Goal: Task Accomplishment & Management: Complete application form

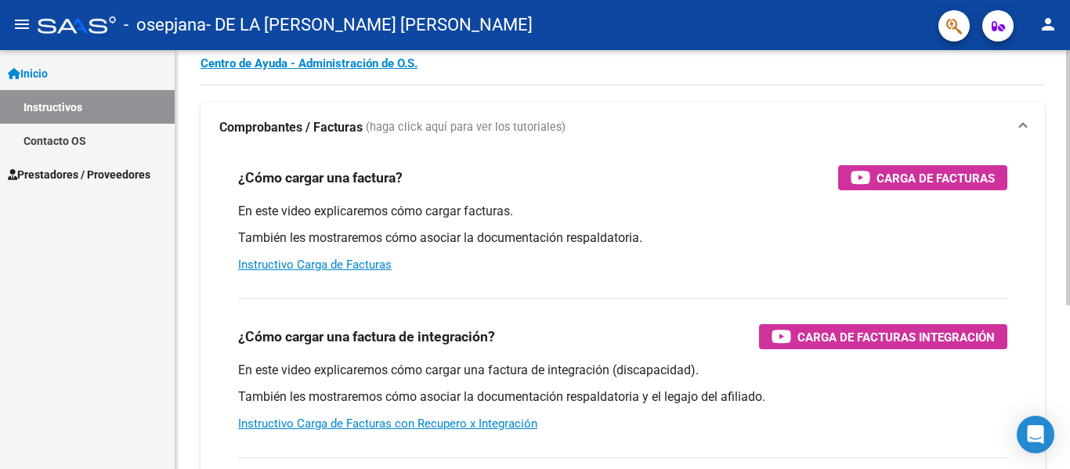
scroll to position [66, 0]
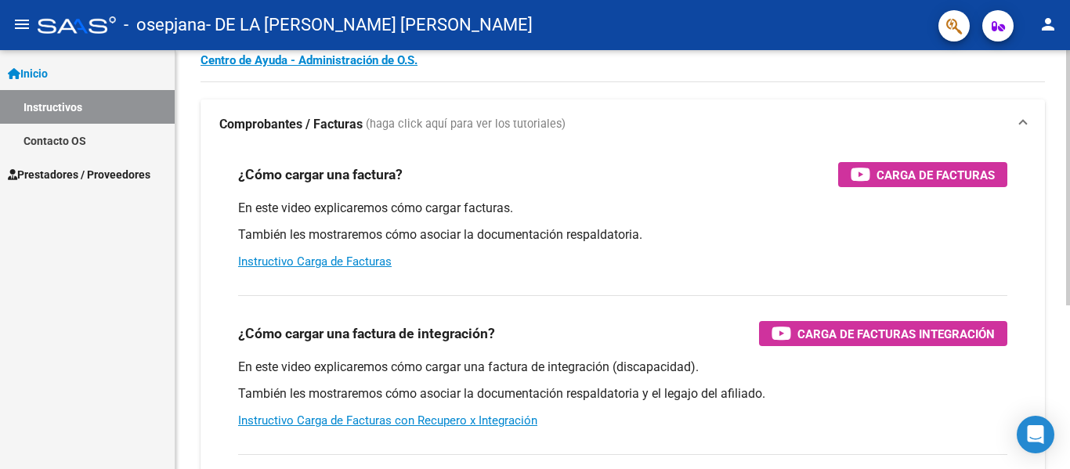
click at [1070, 160] on div at bounding box center [1069, 217] width 4 height 255
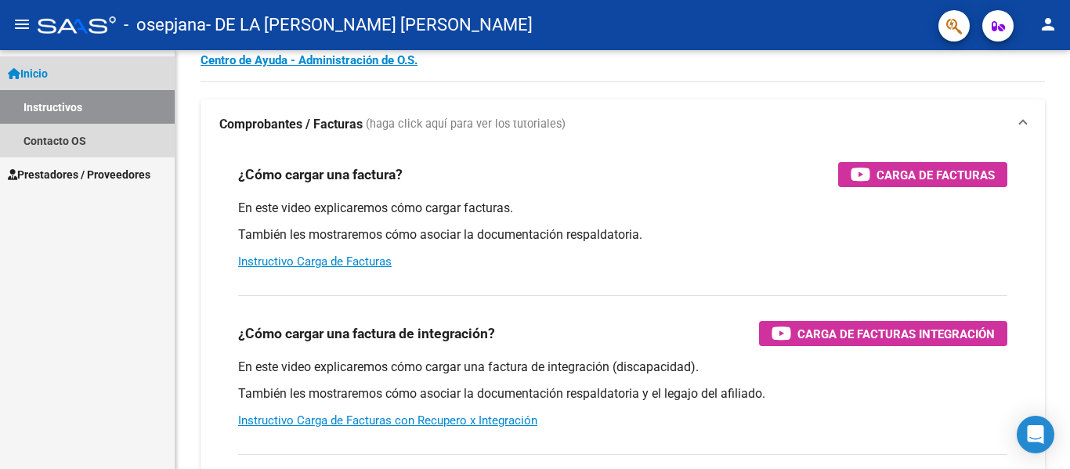
click at [105, 61] on link "Inicio" at bounding box center [87, 73] width 175 height 34
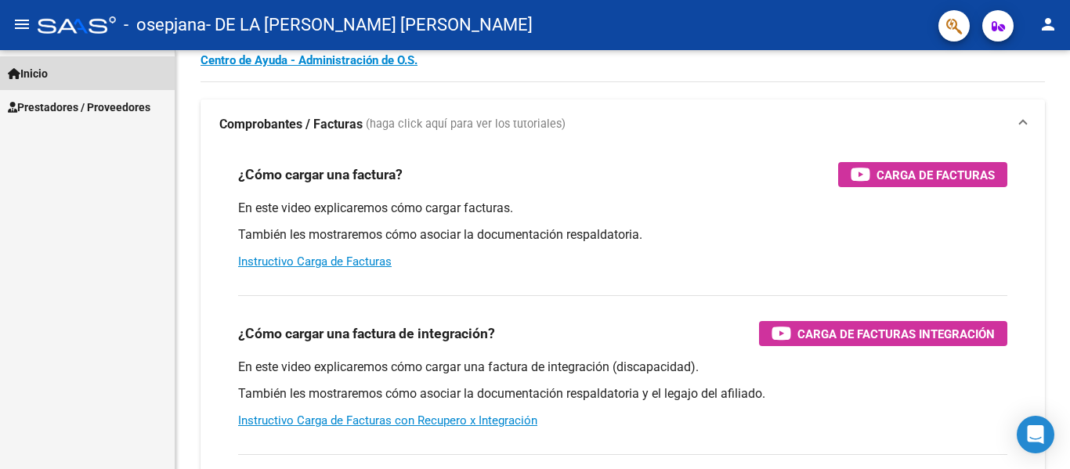
click at [52, 88] on link "Inicio" at bounding box center [87, 73] width 175 height 34
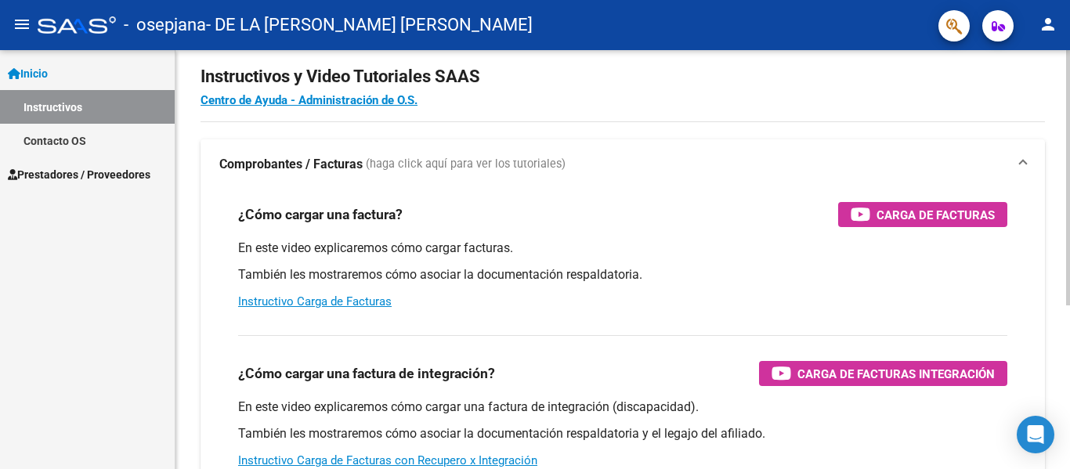
scroll to position [0, 0]
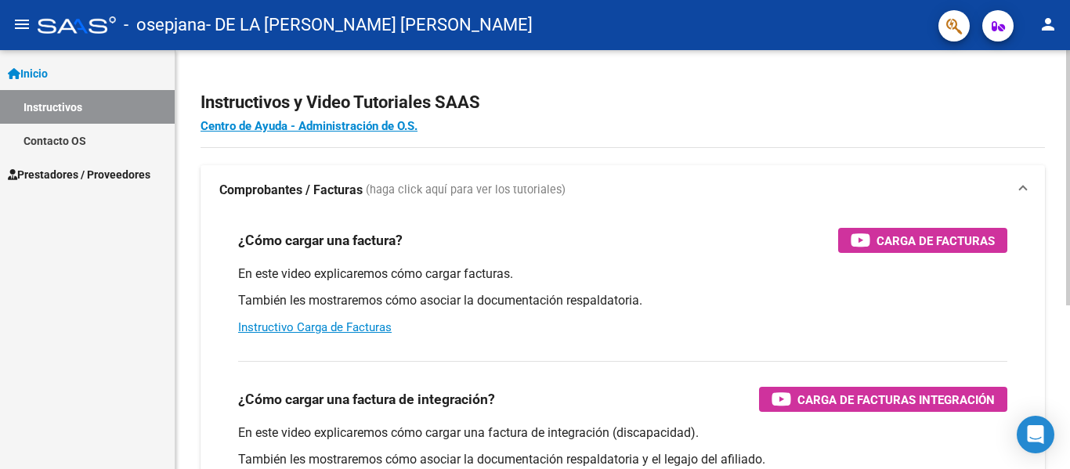
click at [1070, 87] on div at bounding box center [1069, 177] width 4 height 255
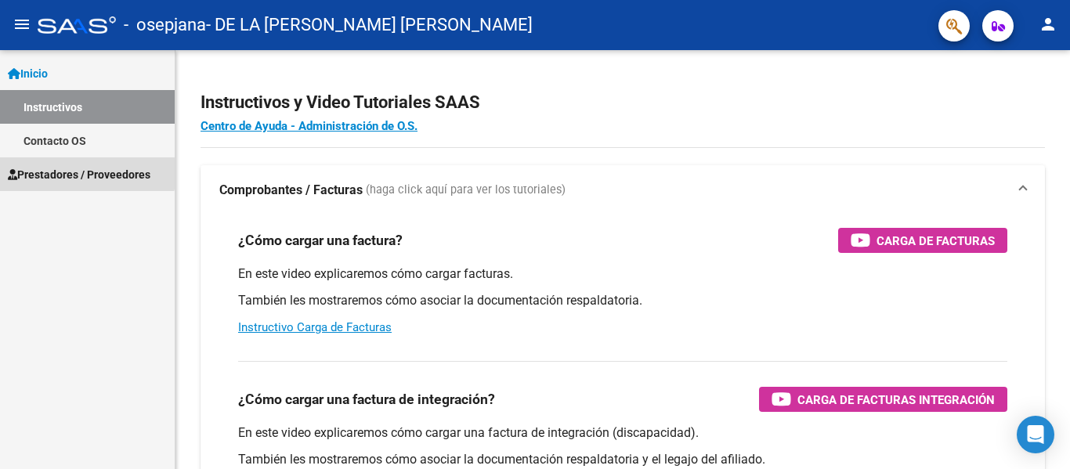
click at [81, 168] on span "Prestadores / Proveedores" at bounding box center [79, 174] width 143 height 17
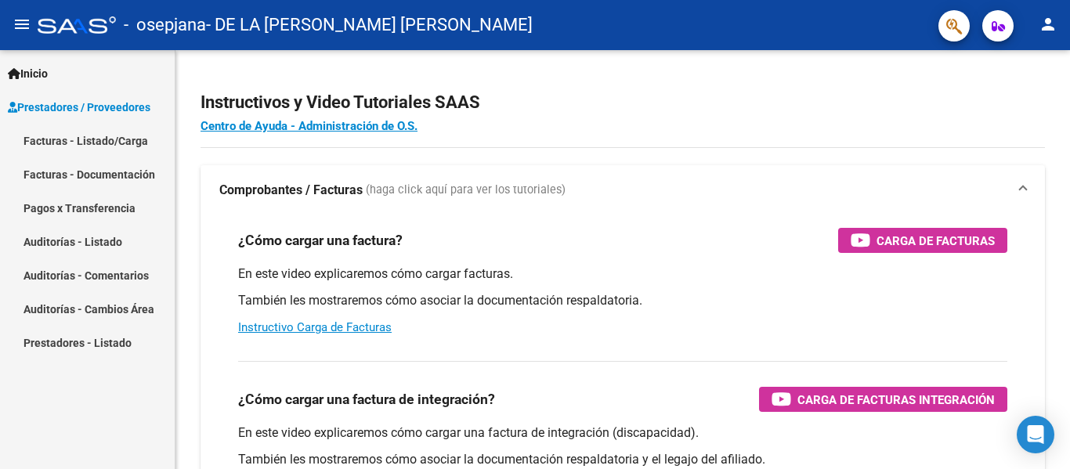
click at [132, 139] on link "Facturas - Listado/Carga" at bounding box center [87, 141] width 175 height 34
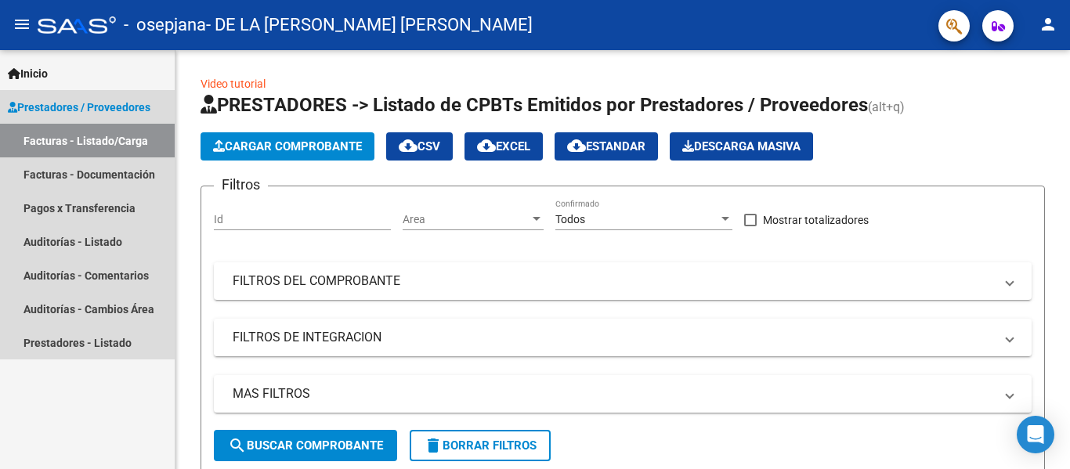
click at [95, 102] on span "Prestadores / Proveedores" at bounding box center [79, 107] width 143 height 17
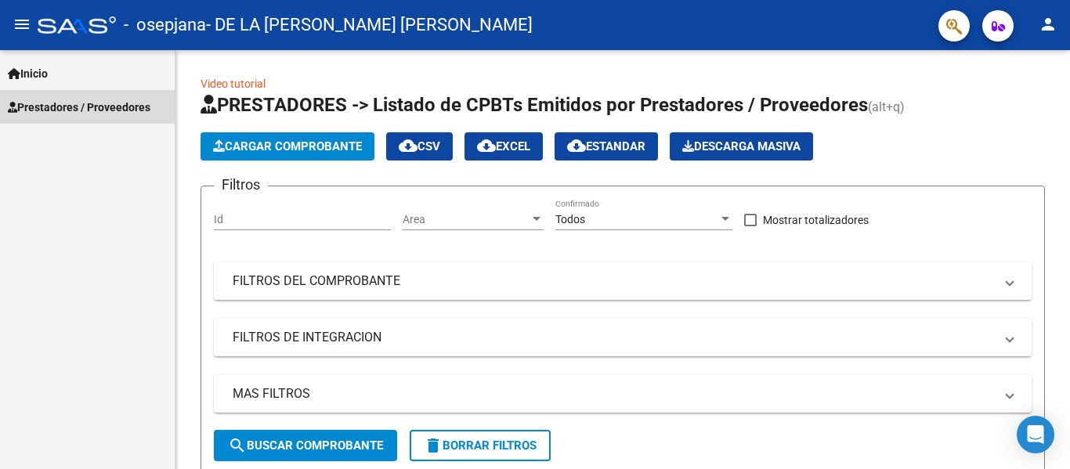
click at [95, 102] on span "Prestadores / Proveedores" at bounding box center [79, 107] width 143 height 17
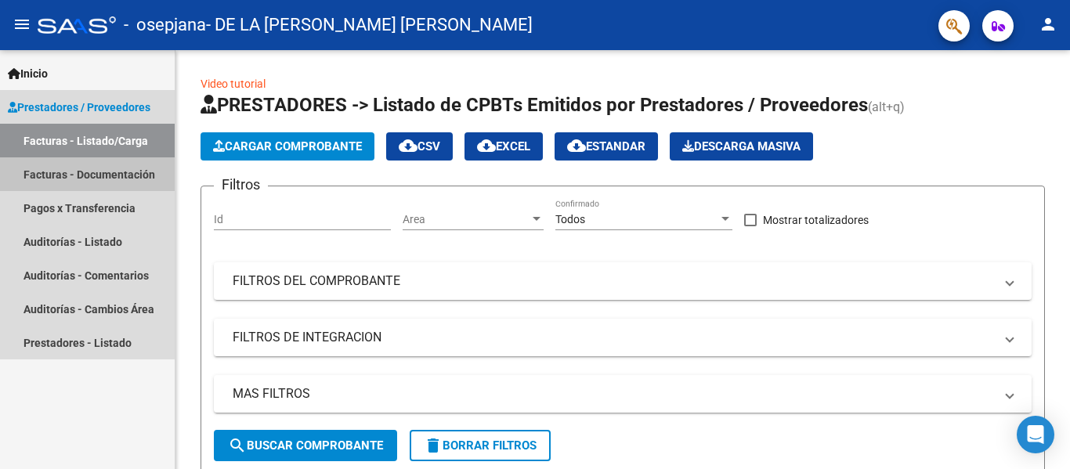
click at [121, 161] on link "Facturas - Documentación" at bounding box center [87, 175] width 175 height 34
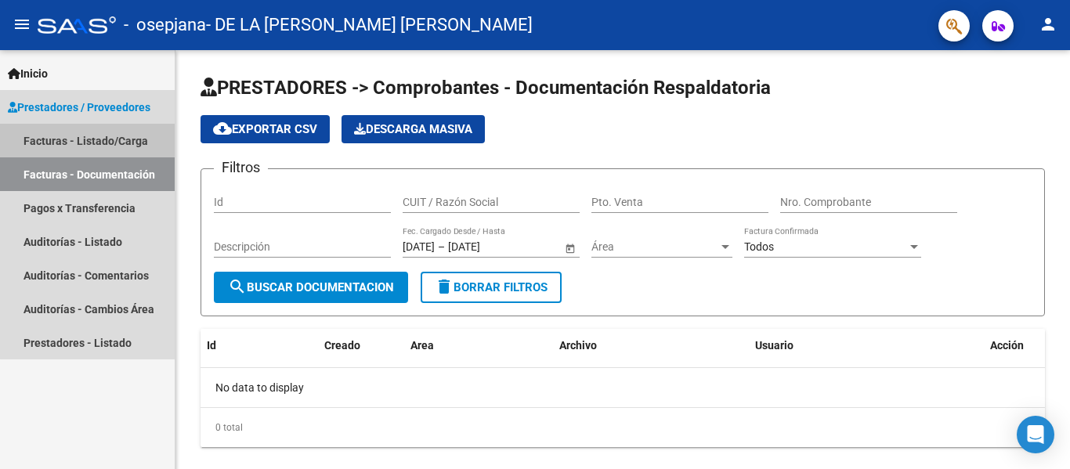
click at [121, 142] on link "Facturas - Listado/Carga" at bounding box center [87, 141] width 175 height 34
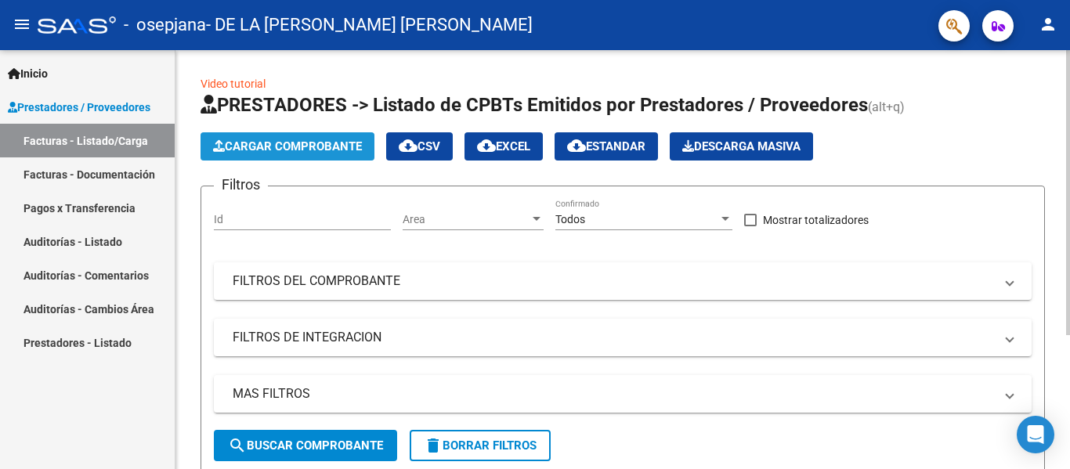
click at [324, 142] on span "Cargar Comprobante" at bounding box center [287, 146] width 149 height 14
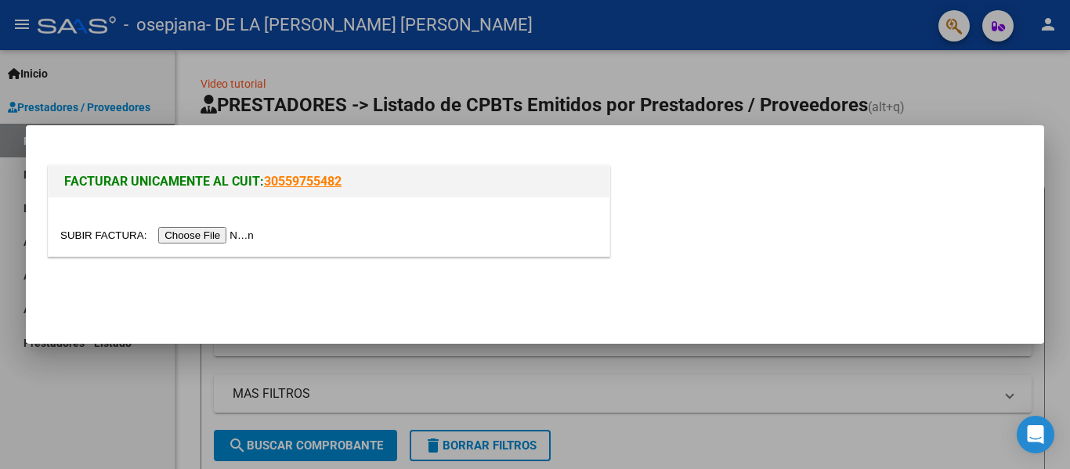
click at [191, 232] on input "file" at bounding box center [159, 235] width 198 height 16
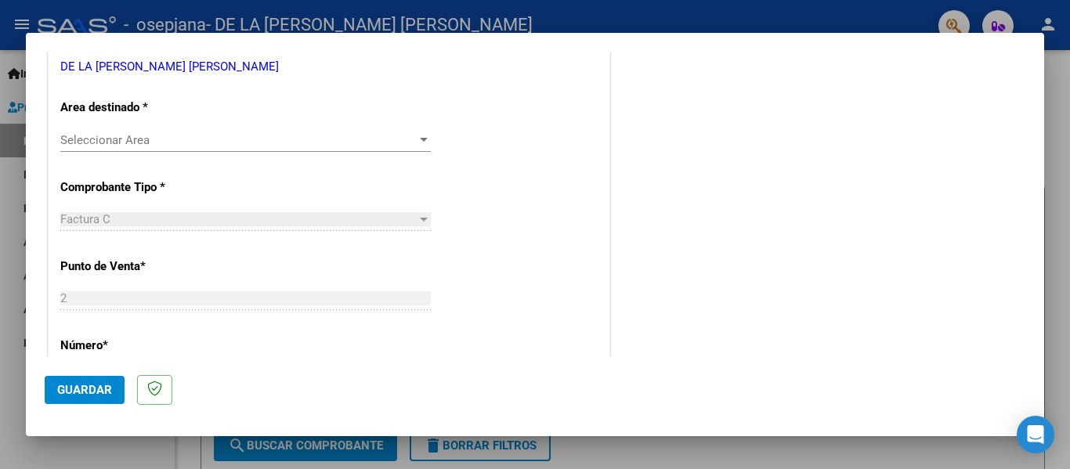
scroll to position [335, 0]
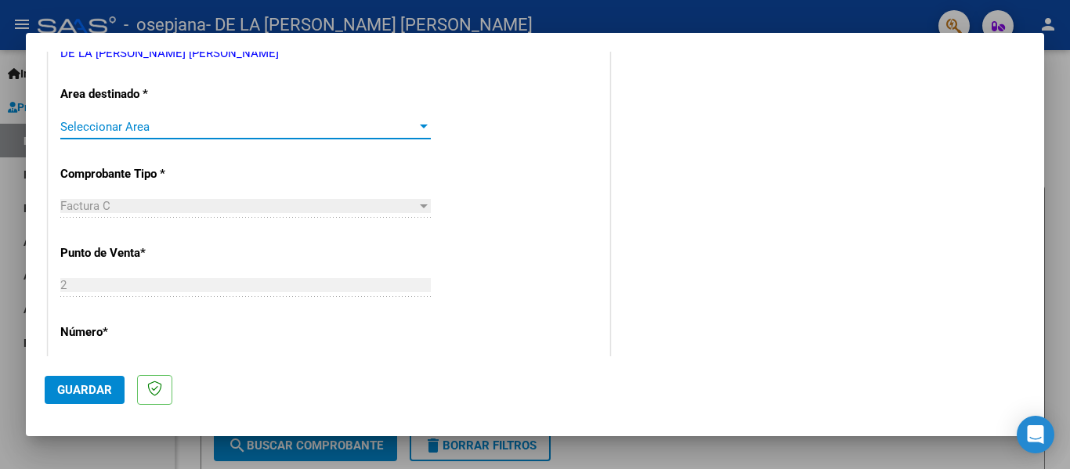
click at [420, 126] on div at bounding box center [424, 127] width 8 height 4
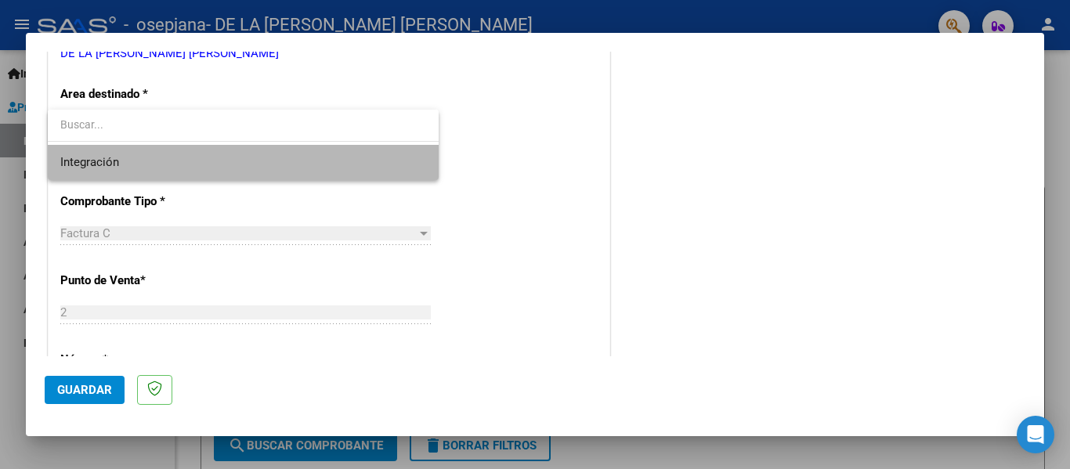
click at [373, 160] on span "Integración" at bounding box center [243, 162] width 366 height 35
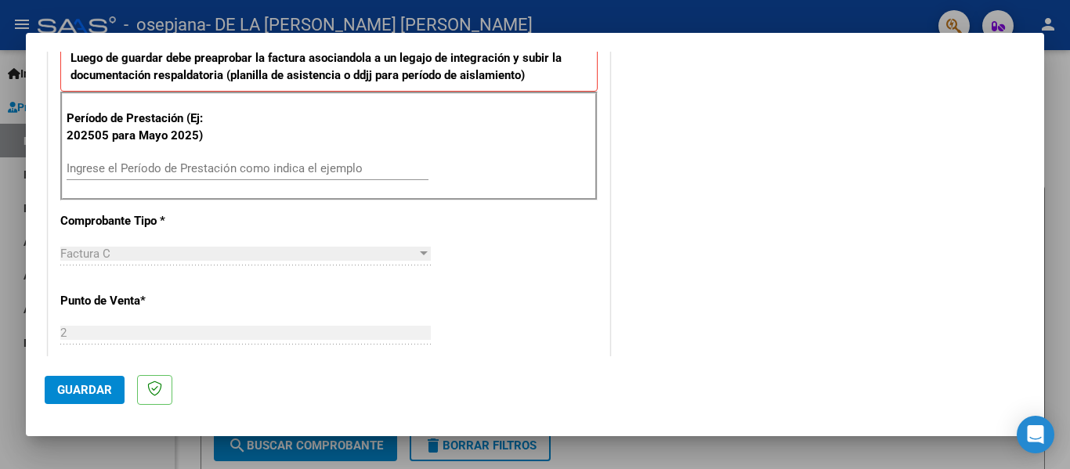
scroll to position [453, 0]
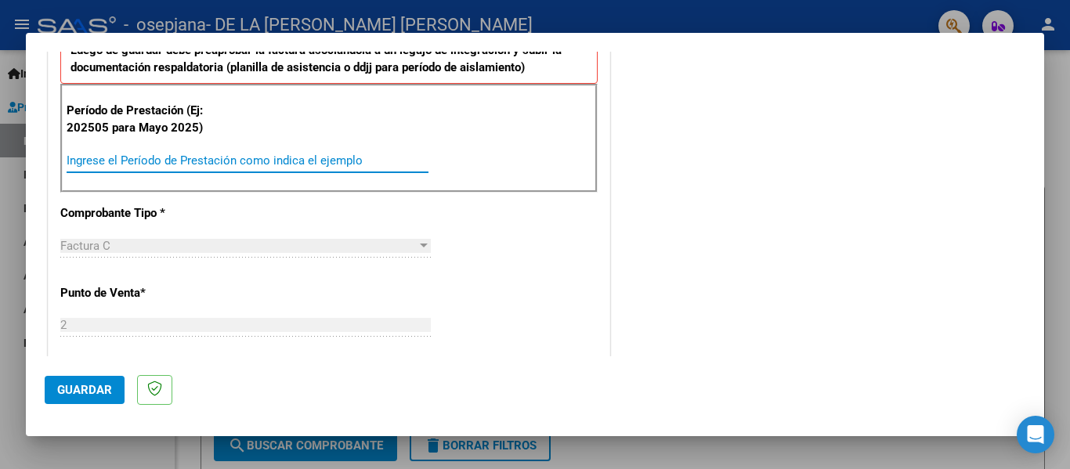
click at [335, 158] on input "Ingrese el Período de Prestación como indica el ejemplo" at bounding box center [248, 161] width 362 height 14
type input "202507"
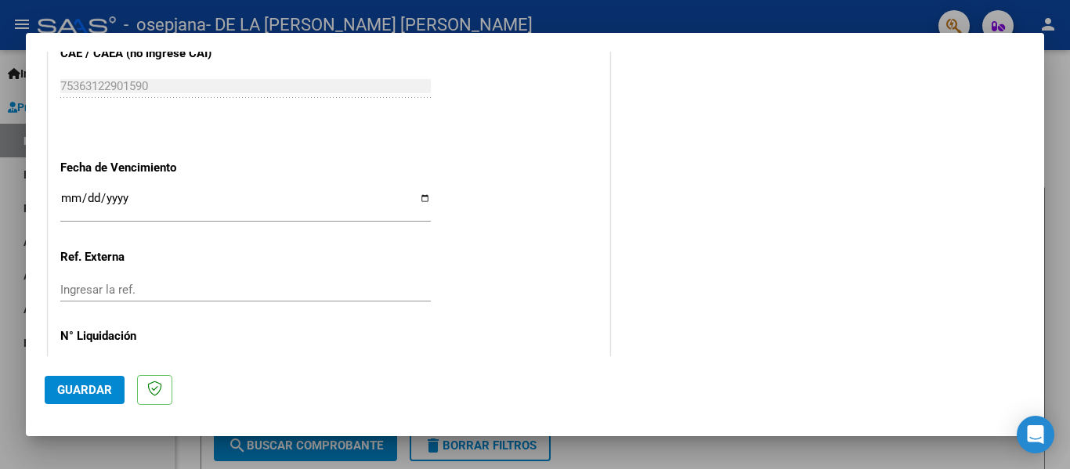
scroll to position [1023, 0]
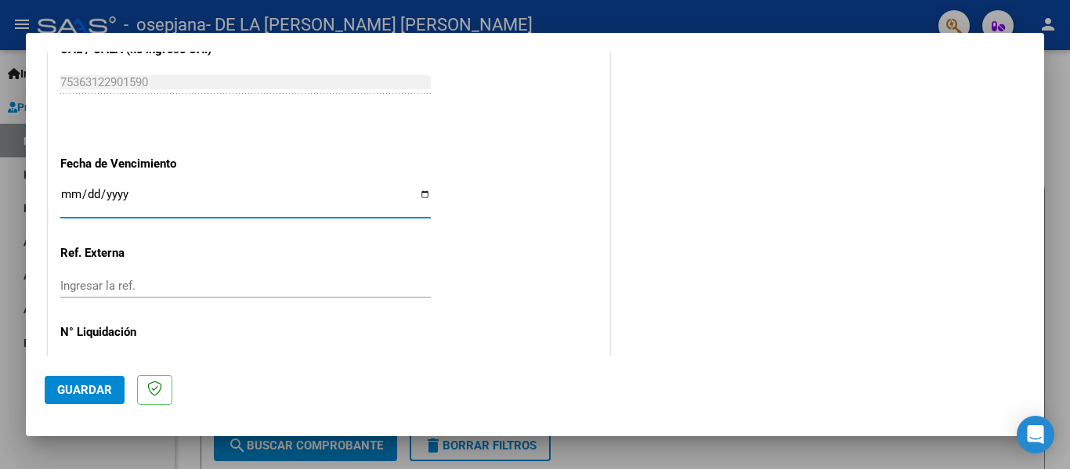
click at [71, 197] on input "Ingresar la fecha" at bounding box center [245, 200] width 371 height 25
type input "[DATE]"
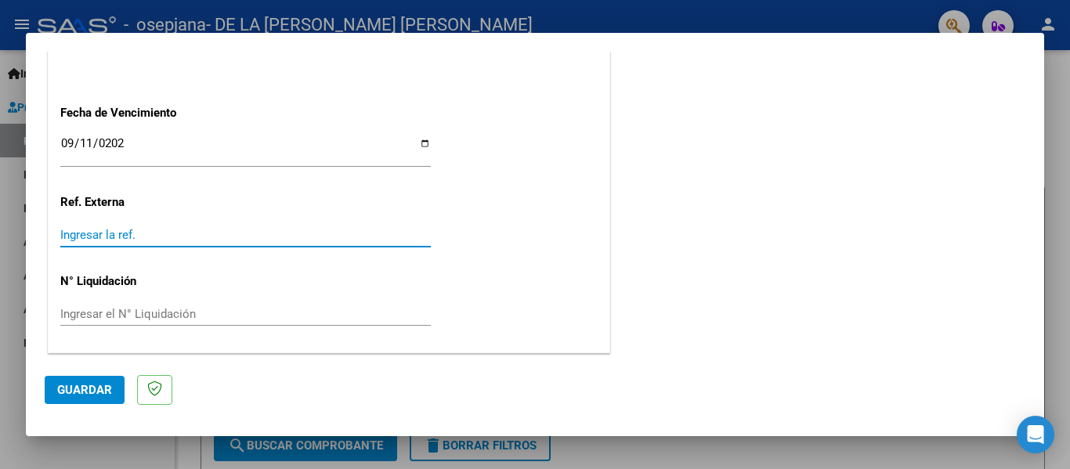
click at [132, 234] on input "Ingresar la ref." at bounding box center [245, 235] width 371 height 14
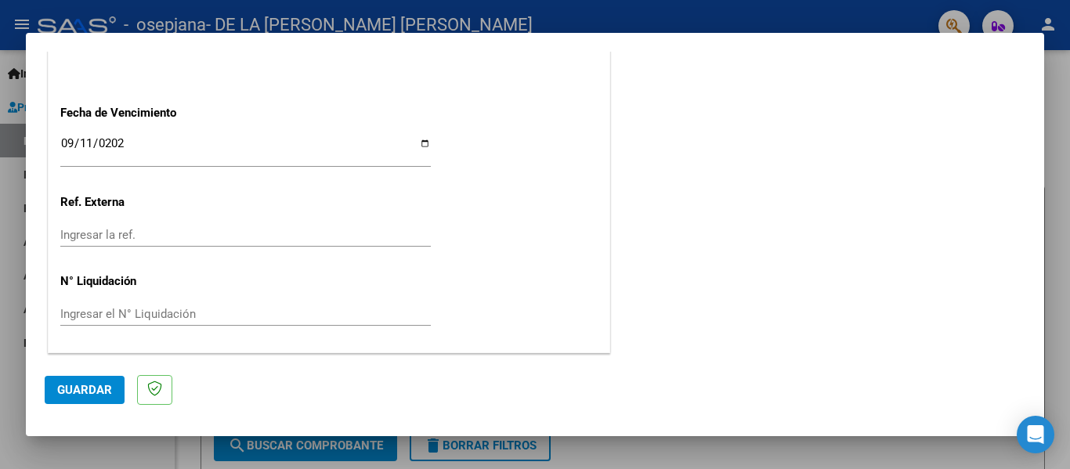
click at [92, 381] on button "Guardar" at bounding box center [85, 390] width 80 height 28
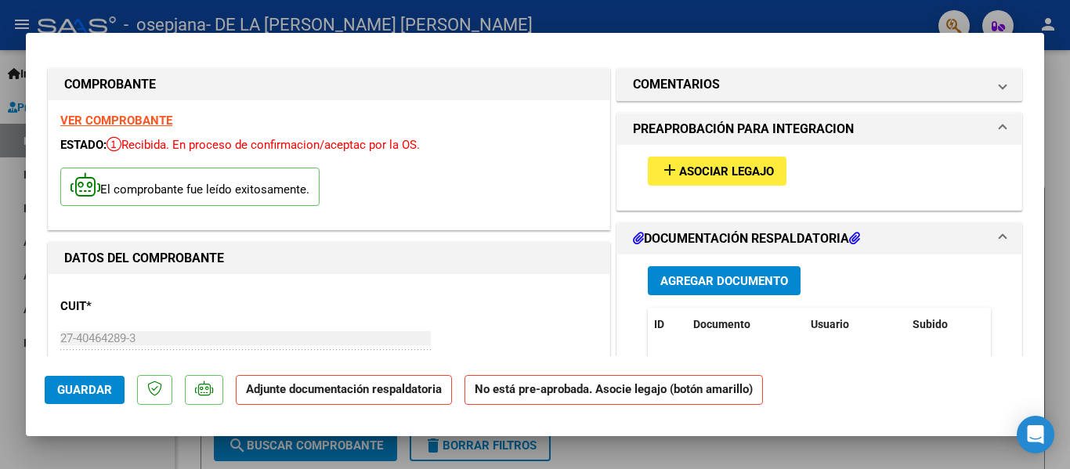
scroll to position [0, 0]
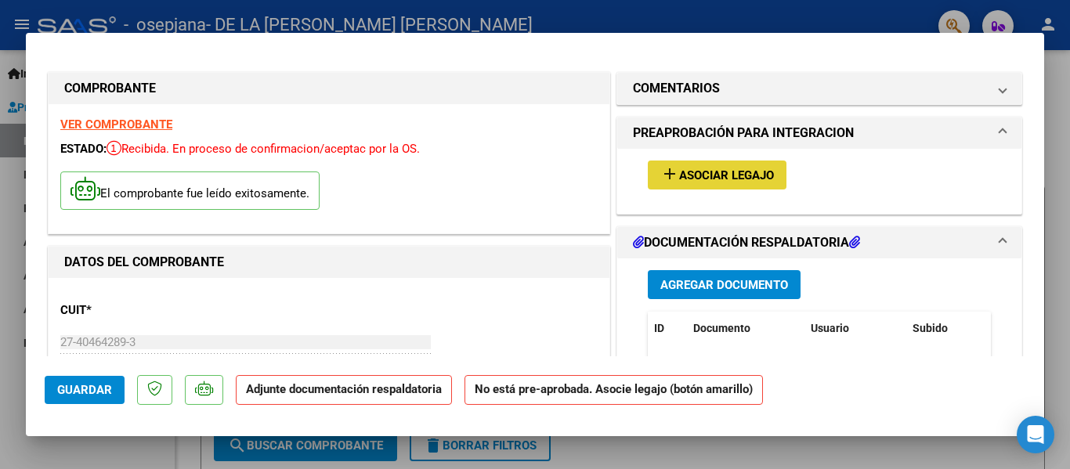
click at [738, 176] on span "Asociar Legajo" at bounding box center [726, 175] width 95 height 14
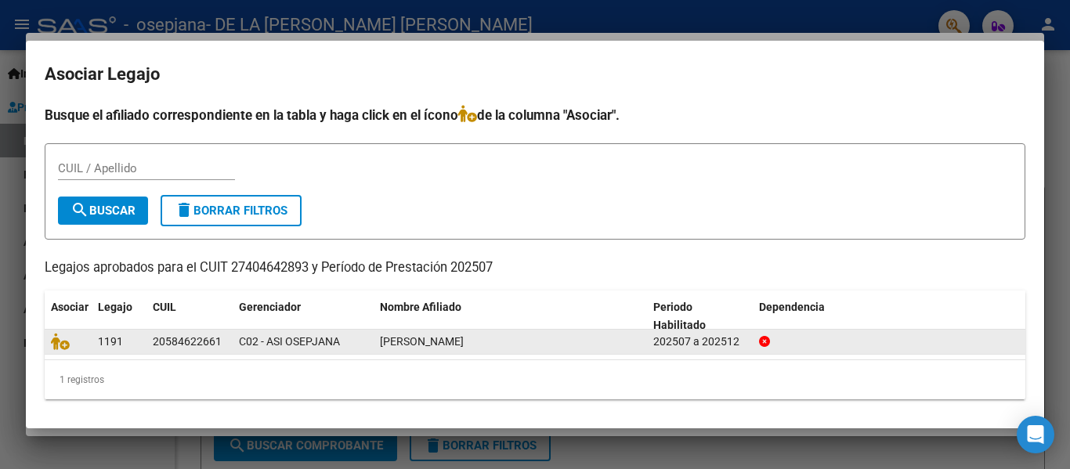
click at [359, 347] on div "C02 - ASI OSEPJANA" at bounding box center [303, 342] width 129 height 18
click at [525, 339] on div "[PERSON_NAME]" at bounding box center [510, 342] width 261 height 18
click at [305, 342] on span "C02 - ASI OSEPJANA" at bounding box center [289, 341] width 101 height 13
click at [93, 337] on datatable-body-cell "1191" at bounding box center [119, 342] width 55 height 24
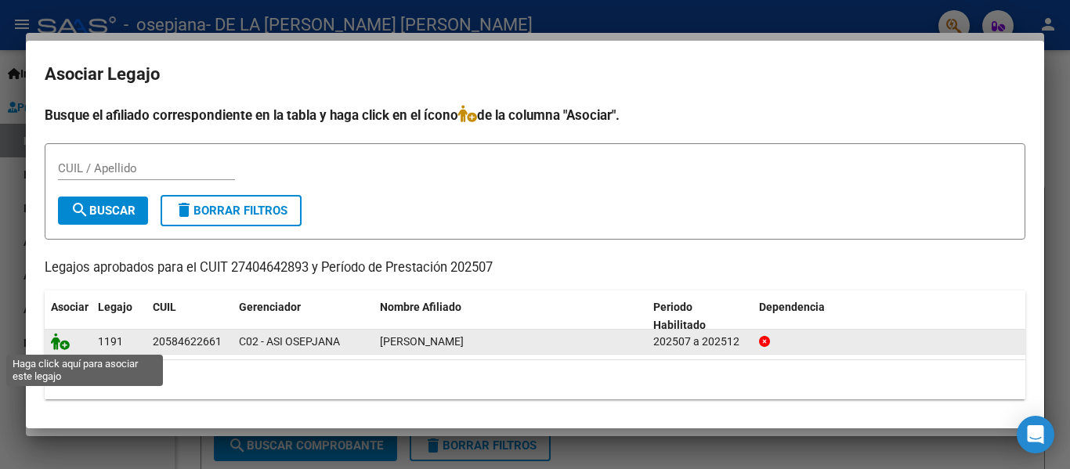
click at [59, 345] on icon at bounding box center [60, 341] width 19 height 17
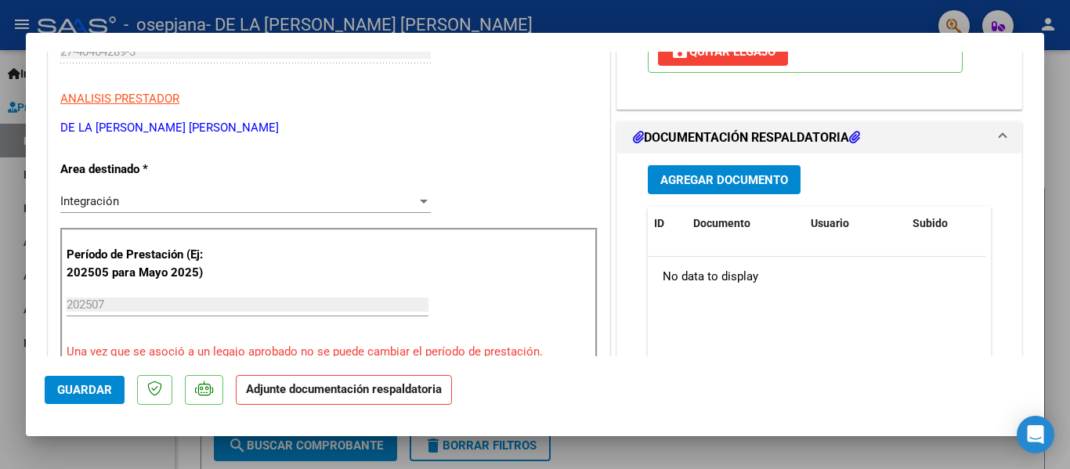
scroll to position [326, 0]
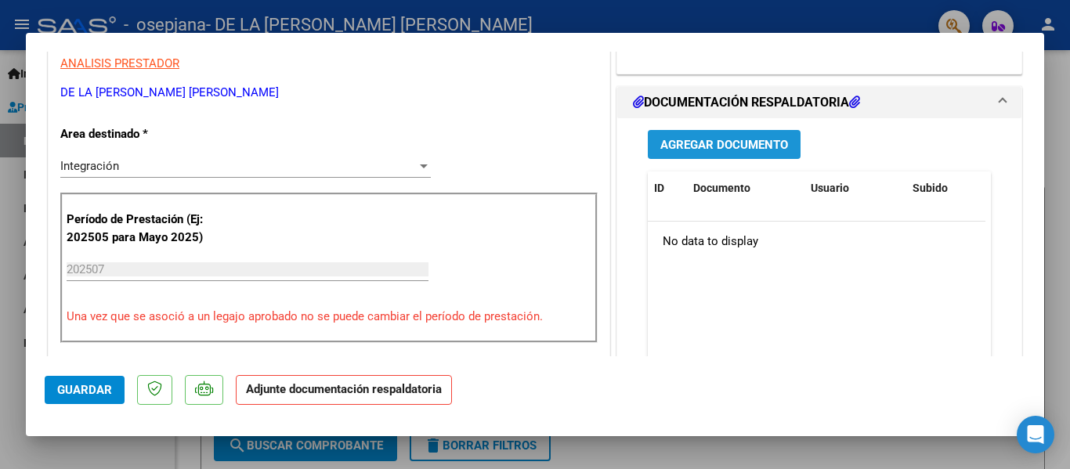
click at [755, 139] on span "Agregar Documento" at bounding box center [725, 145] width 128 height 14
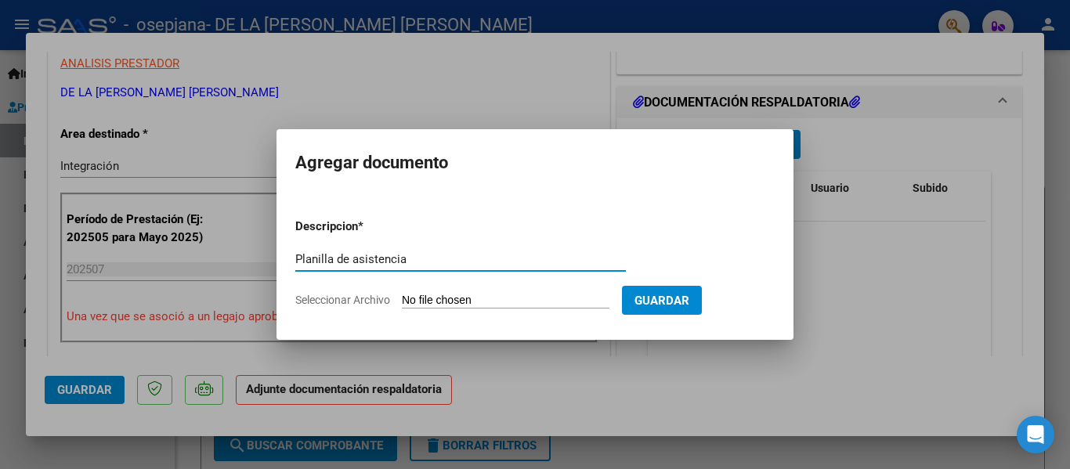
type input "Planilla de asistencia"
click at [464, 297] on input "Seleccionar Archivo" at bounding box center [506, 301] width 208 height 15
type input "C:\fakepath\27404642893_011_00002_00000549.pdf"
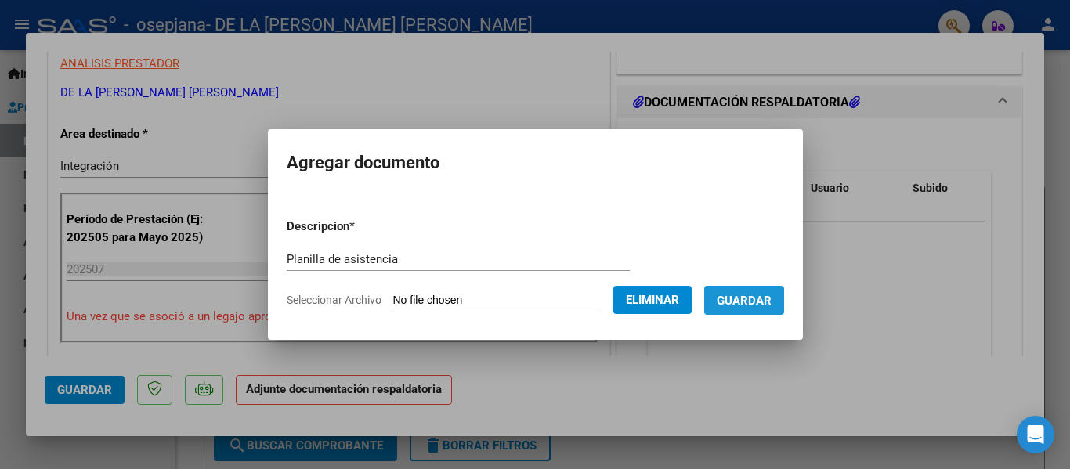
click at [772, 304] on span "Guardar" at bounding box center [744, 301] width 55 height 14
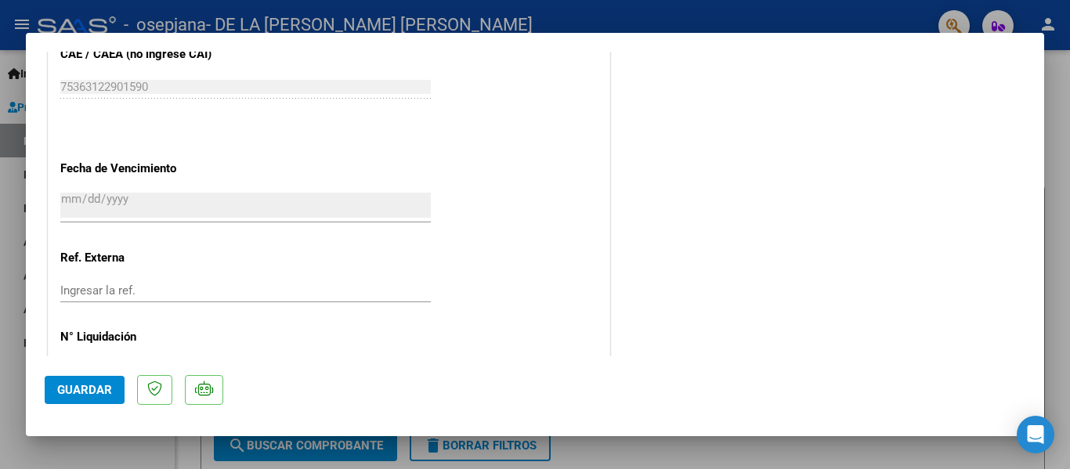
scroll to position [1098, 0]
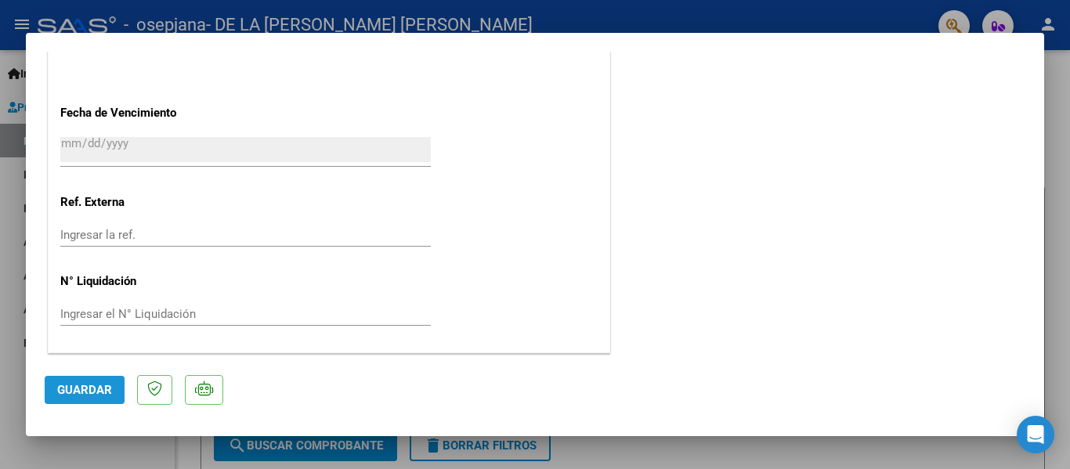
click at [91, 397] on span "Guardar" at bounding box center [84, 390] width 55 height 14
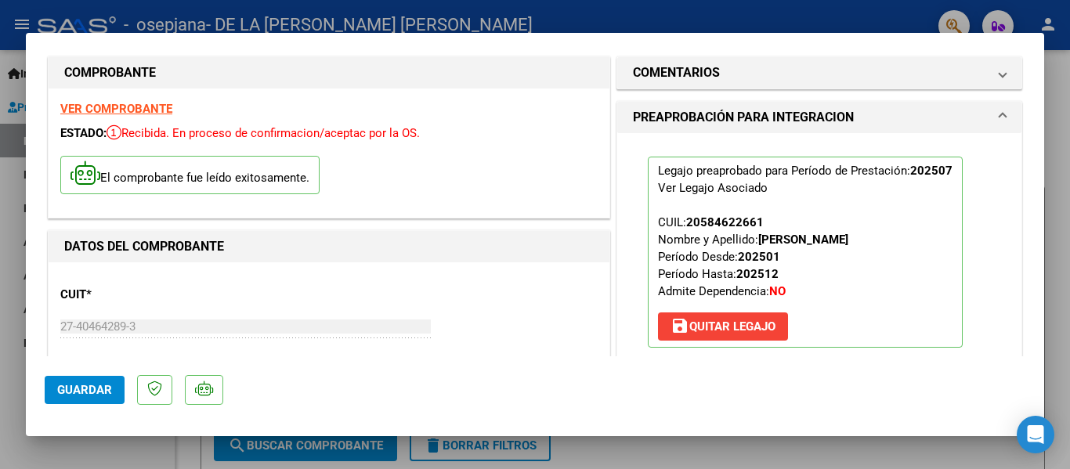
scroll to position [0, 0]
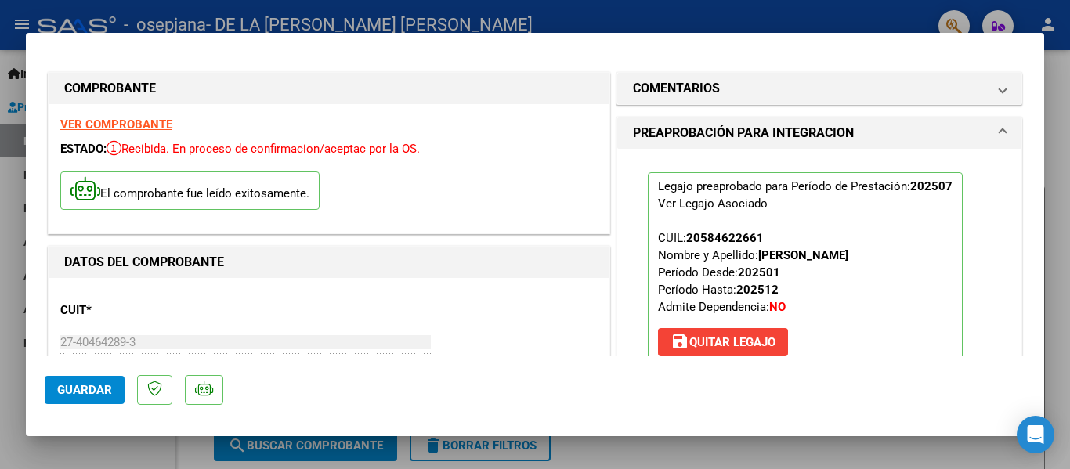
click at [148, 127] on strong "VER COMPROBANTE" at bounding box center [116, 125] width 112 height 14
click at [400, 16] on div at bounding box center [535, 234] width 1070 height 469
type input "$ 0,00"
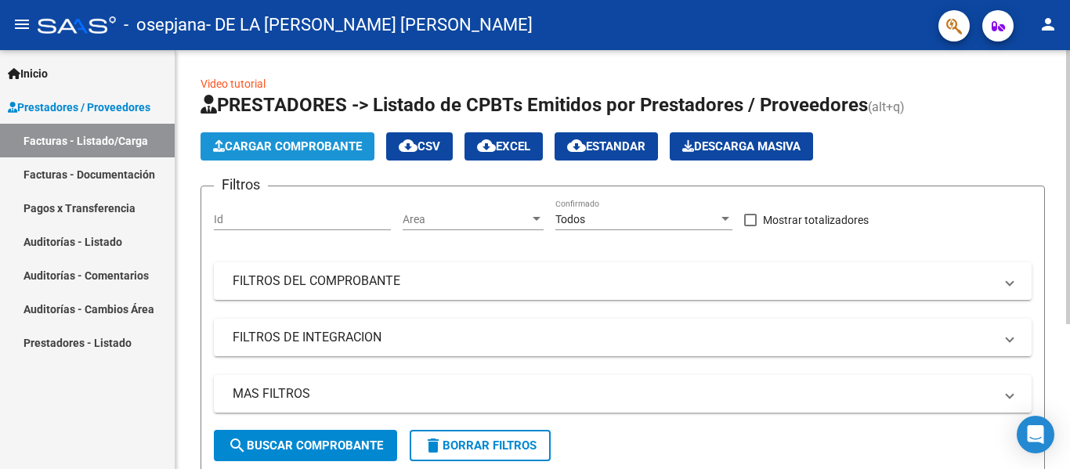
click at [318, 138] on button "Cargar Comprobante" at bounding box center [288, 146] width 174 height 28
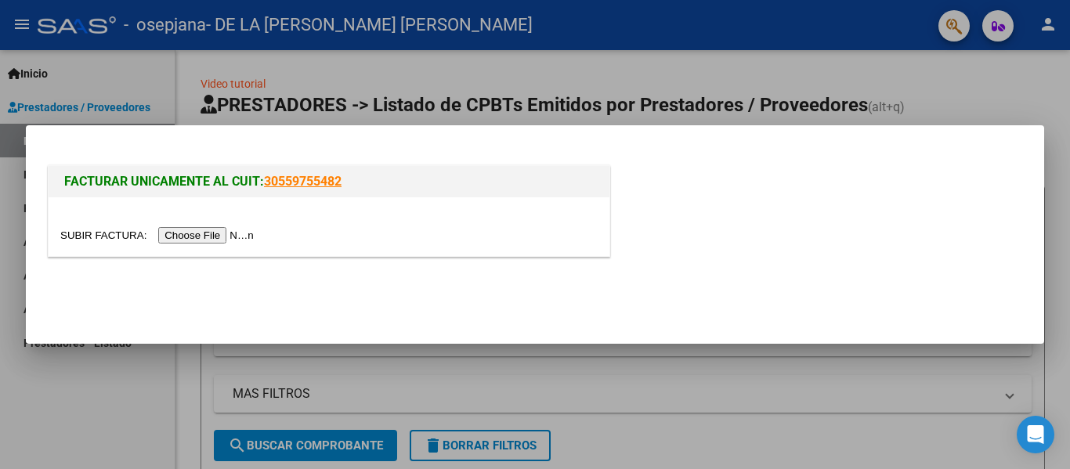
click at [240, 235] on input "file" at bounding box center [159, 235] width 198 height 16
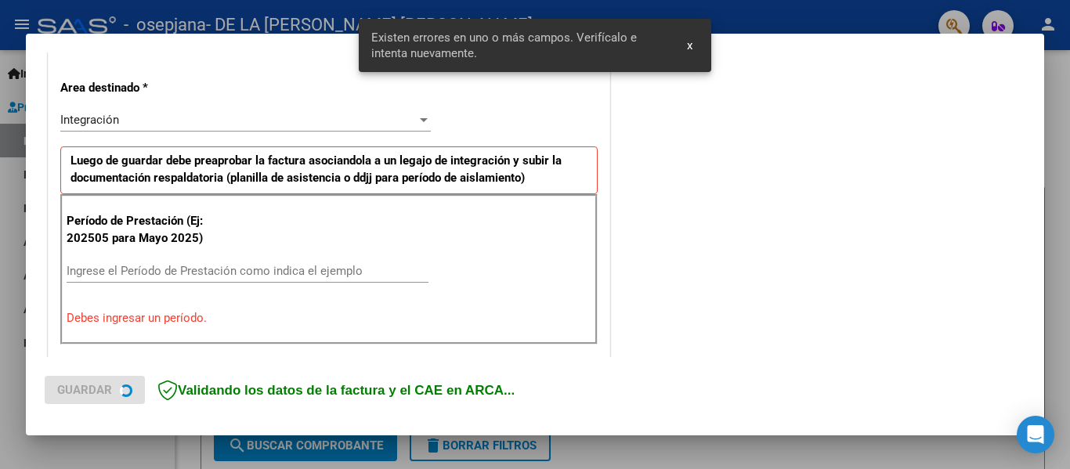
scroll to position [364, 0]
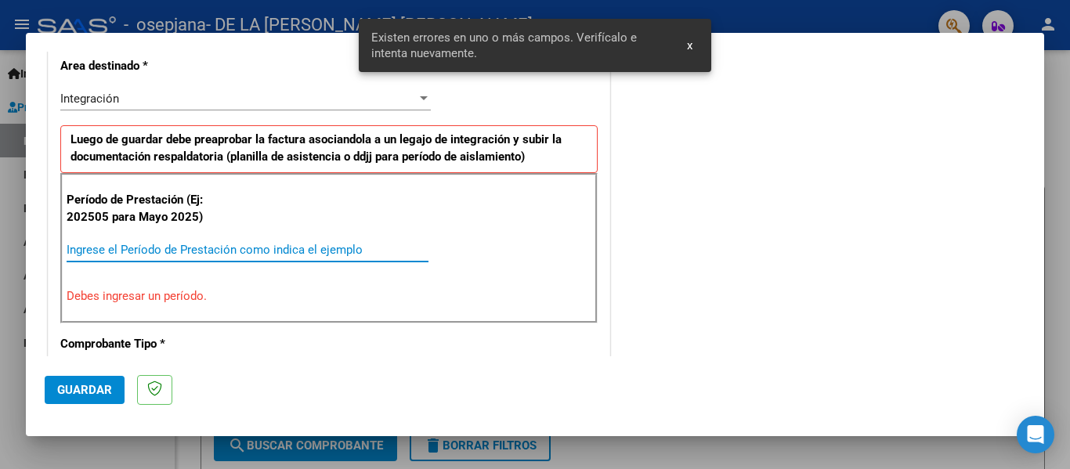
click at [334, 248] on input "Ingrese el Período de Prestación como indica el ejemplo" at bounding box center [248, 250] width 362 height 14
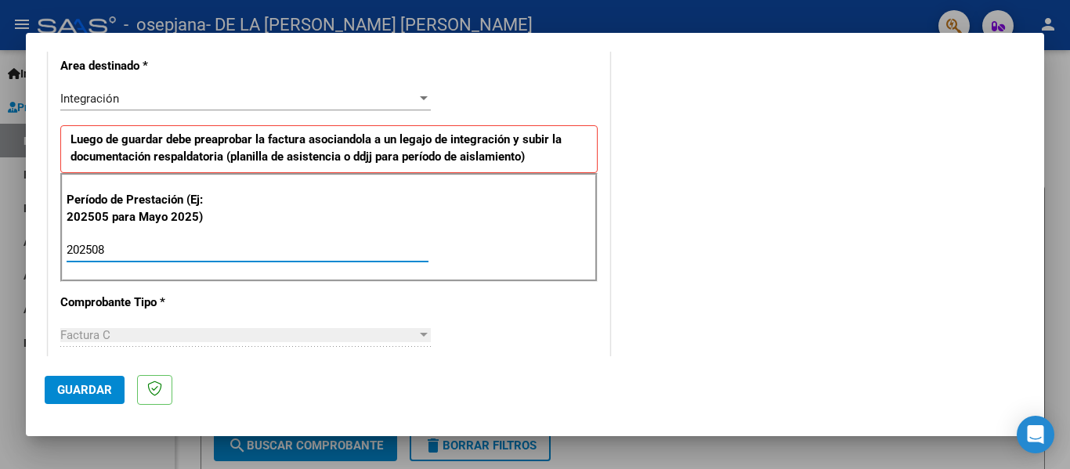
type input "202508"
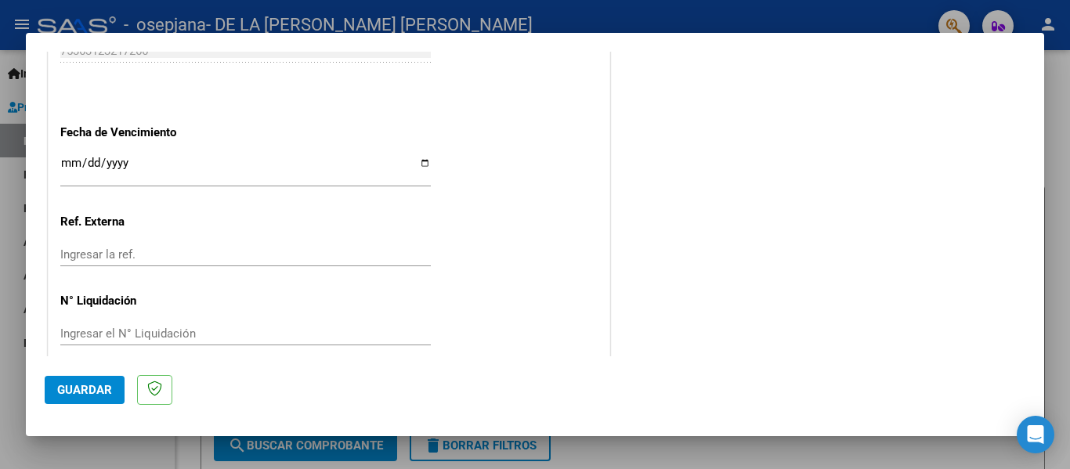
scroll to position [1063, 0]
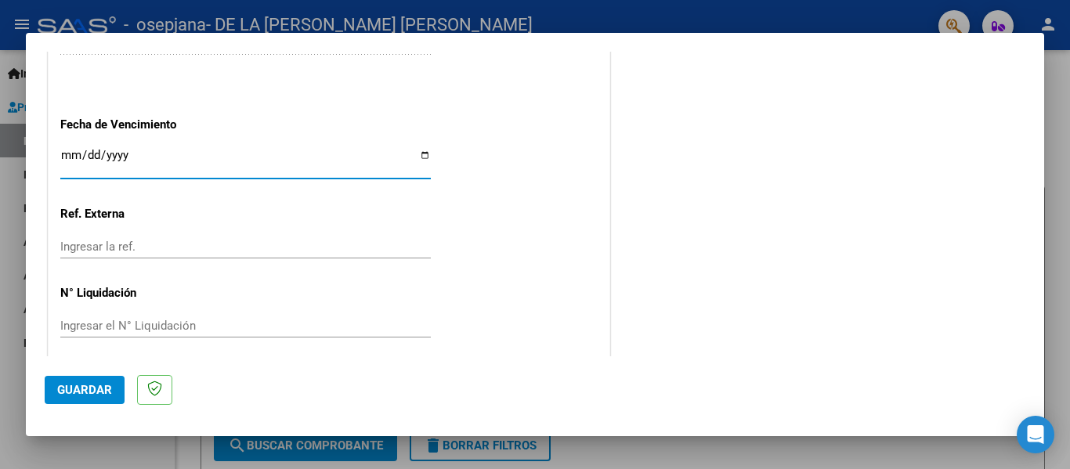
click at [74, 151] on input "Ingresar la fecha" at bounding box center [245, 161] width 371 height 25
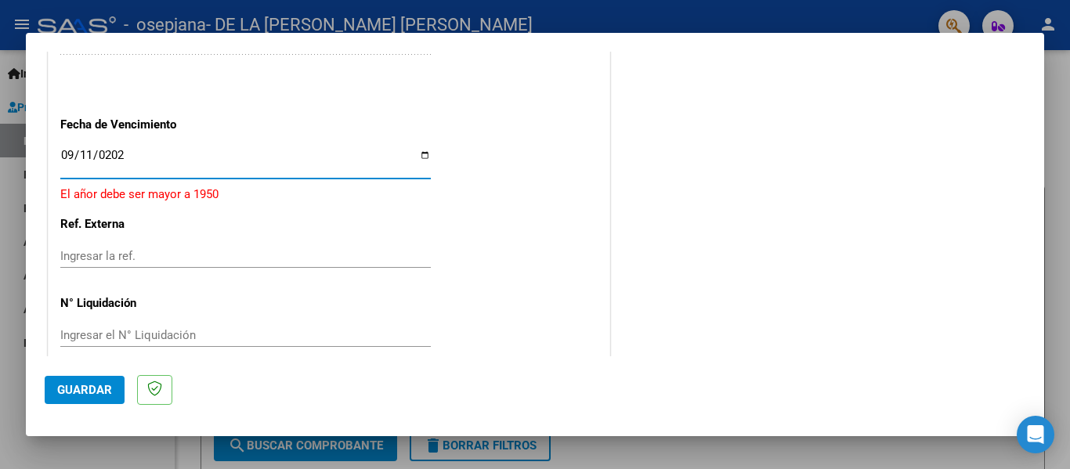
type input "[DATE]"
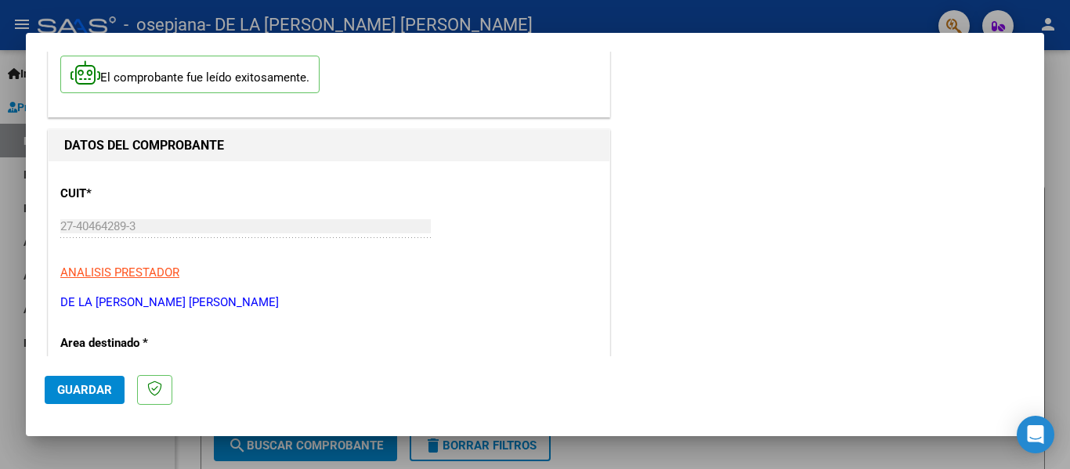
scroll to position [0, 0]
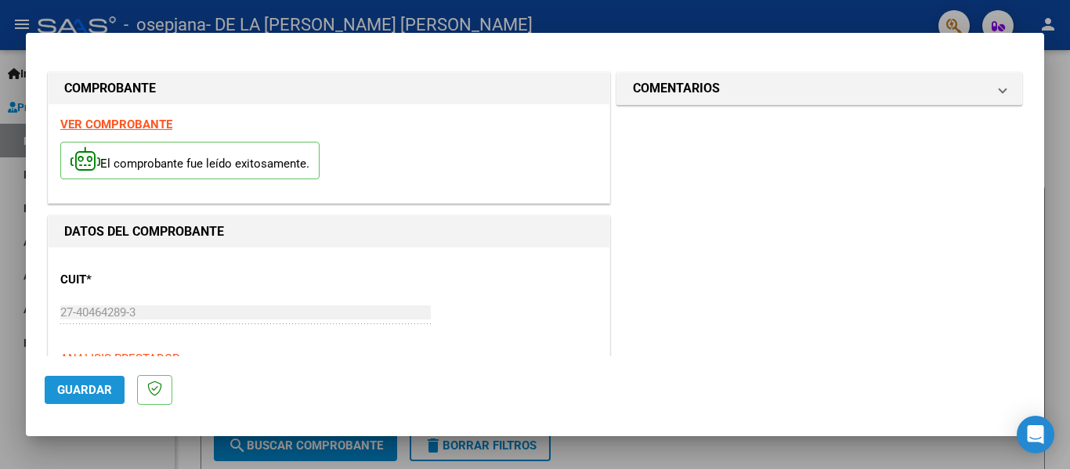
click at [113, 385] on button "Guardar" at bounding box center [85, 390] width 80 height 28
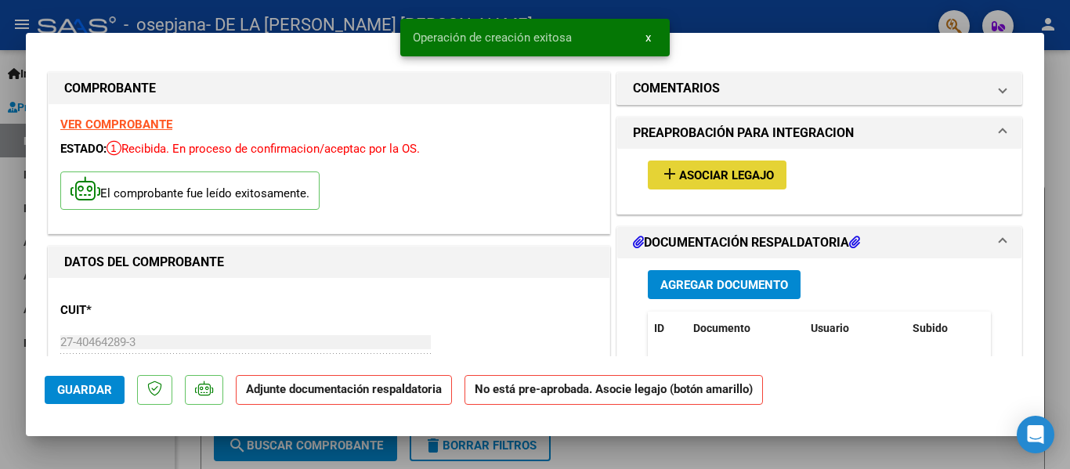
click at [711, 173] on span "Asociar Legajo" at bounding box center [726, 175] width 95 height 14
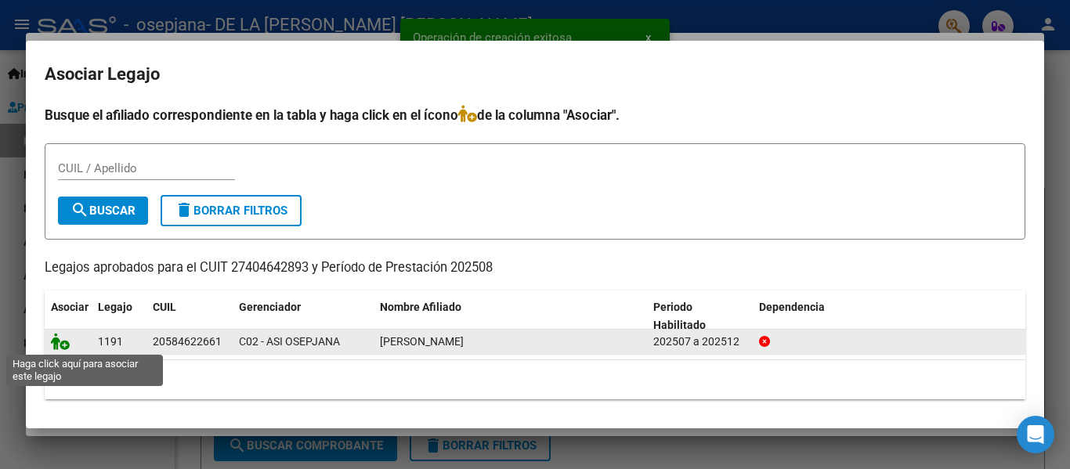
click at [61, 345] on icon at bounding box center [60, 341] width 19 height 17
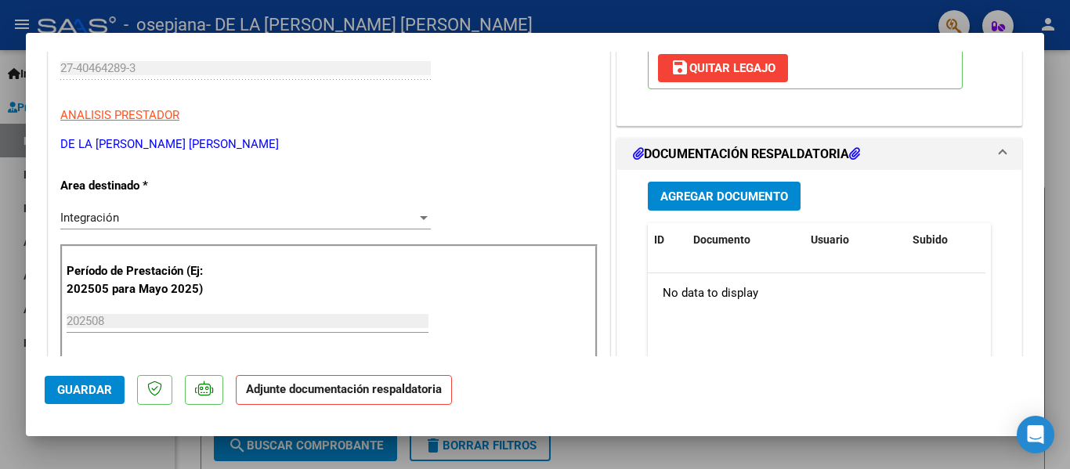
scroll to position [338, 0]
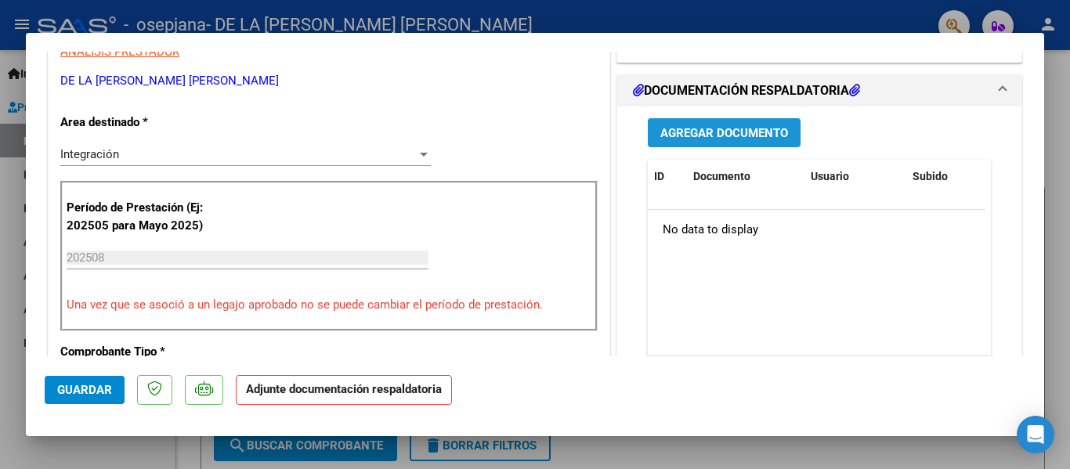
click at [742, 133] on span "Agregar Documento" at bounding box center [725, 133] width 128 height 14
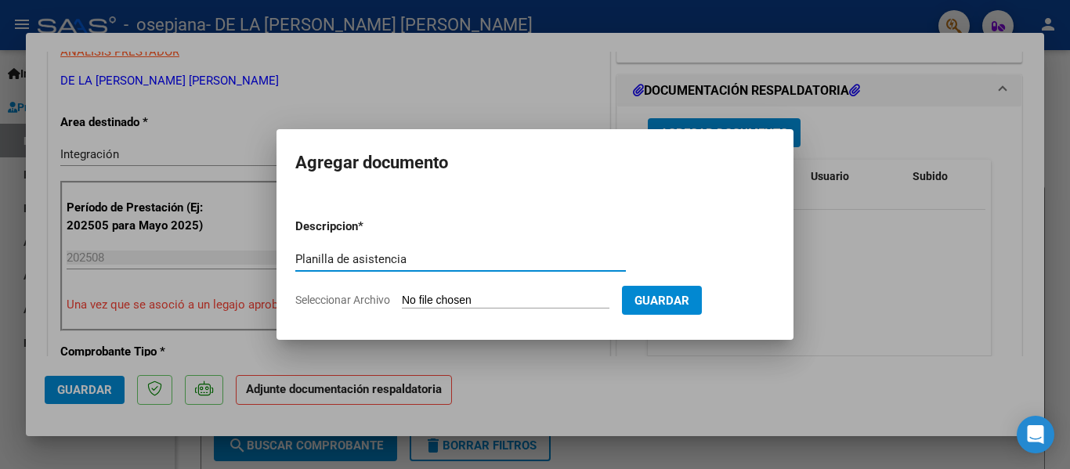
type input "Planilla de asistencia"
click at [349, 297] on span "Seleccionar Archivo" at bounding box center [342, 300] width 95 height 13
click at [402, 297] on input "Seleccionar Archivo" at bounding box center [506, 301] width 208 height 15
type input "C:\fakepath\Asistencia agosto MT [PERSON_NAME].pdf"
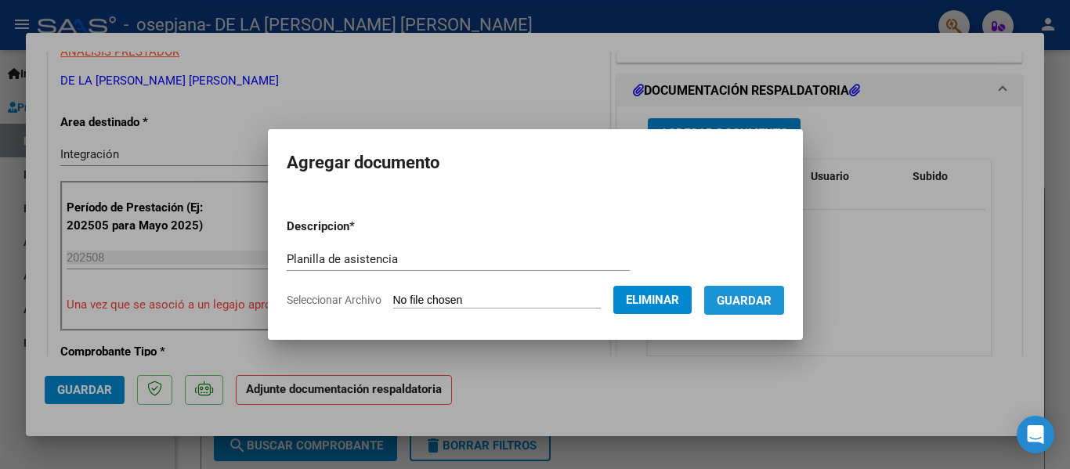
click at [772, 301] on span "Guardar" at bounding box center [744, 301] width 55 height 14
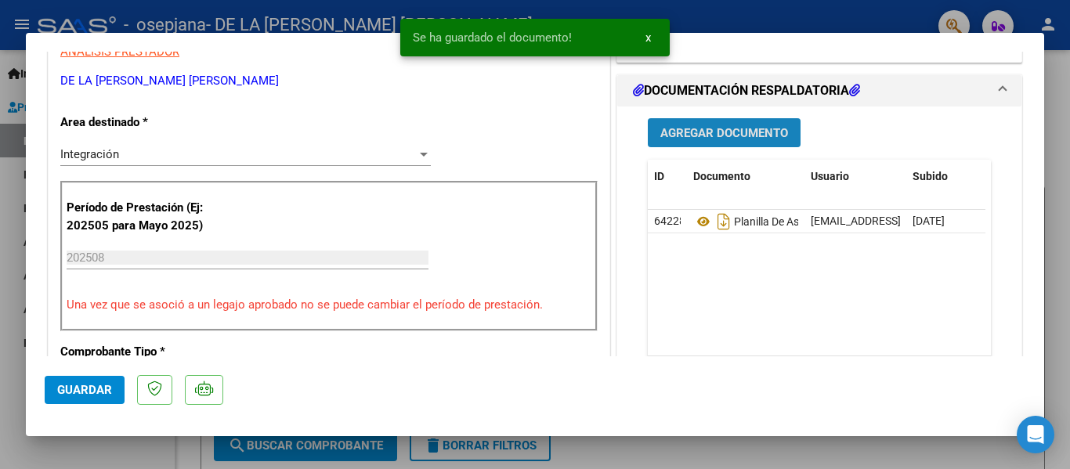
click at [732, 136] on span "Agregar Documento" at bounding box center [725, 133] width 128 height 14
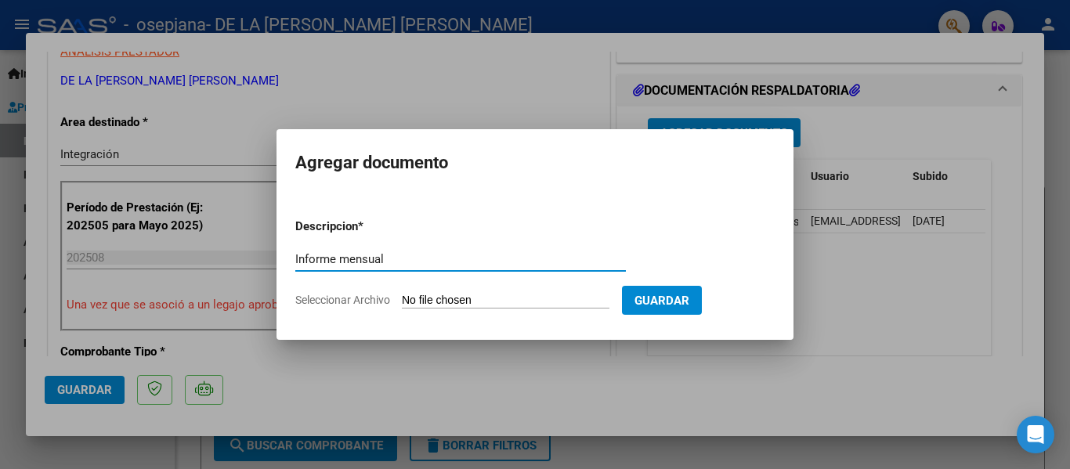
type input "Informe mensual"
click at [361, 304] on span "Seleccionar Archivo" at bounding box center [342, 300] width 95 height 13
click at [402, 304] on input "Seleccionar Archivo" at bounding box center [506, 301] width 208 height 15
type input "C:\fakepath\Informe mensual agosto [PERSON_NAME] [MEDICAL_DATA].pdf"
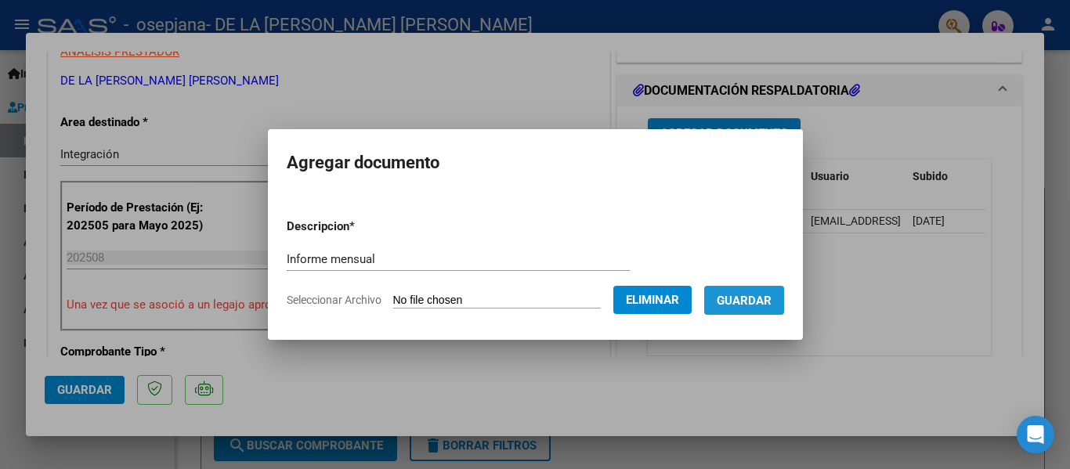
click at [759, 302] on span "Guardar" at bounding box center [744, 301] width 55 height 14
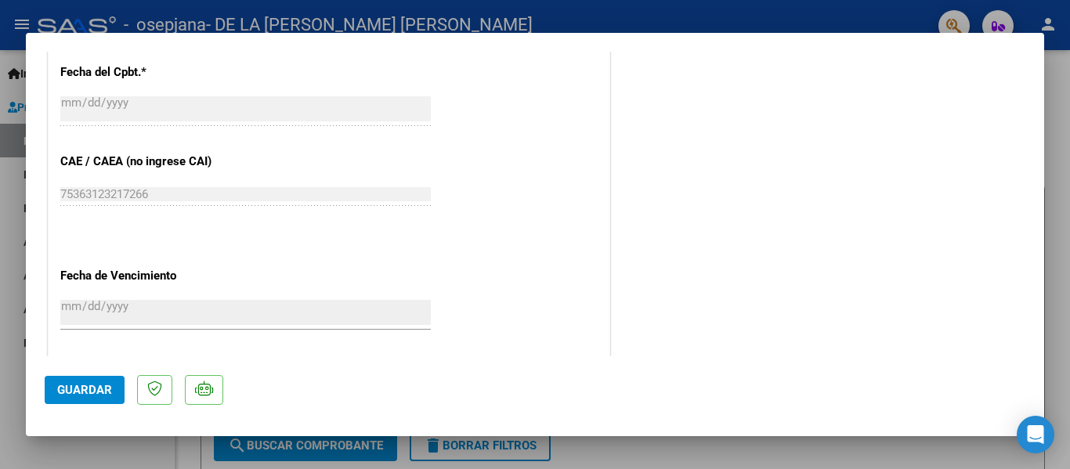
scroll to position [1098, 0]
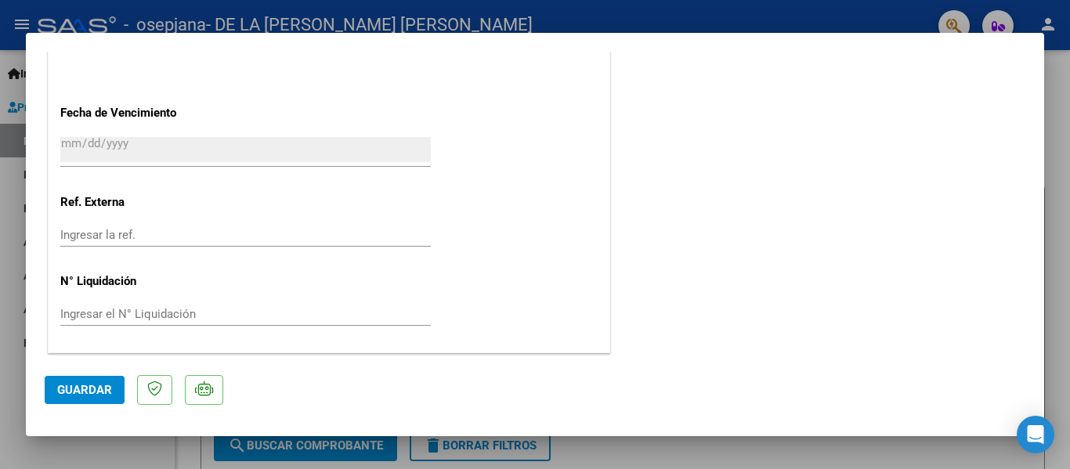
click at [109, 375] on mat-dialog-actions "Guardar" at bounding box center [535, 388] width 981 height 62
click at [109, 382] on button "Guardar" at bounding box center [85, 390] width 80 height 28
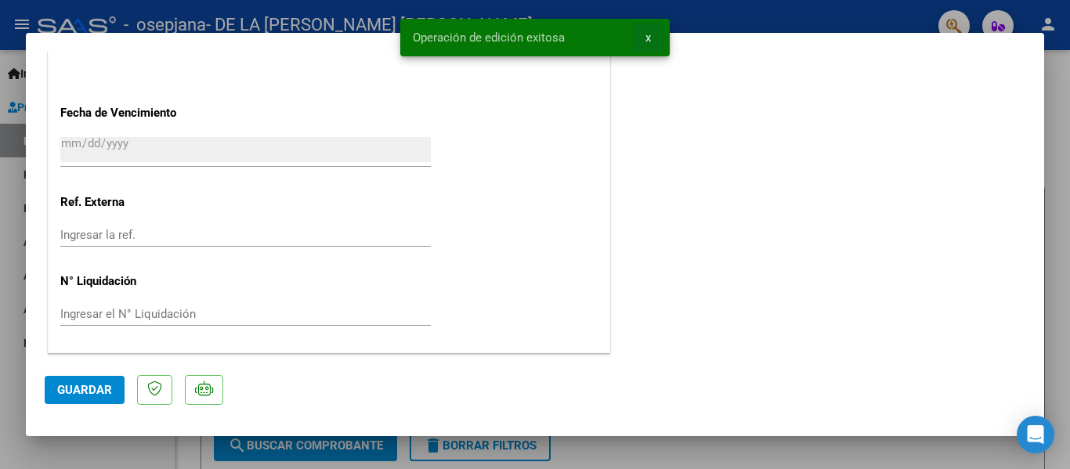
click at [650, 38] on span "x" at bounding box center [648, 38] width 5 height 14
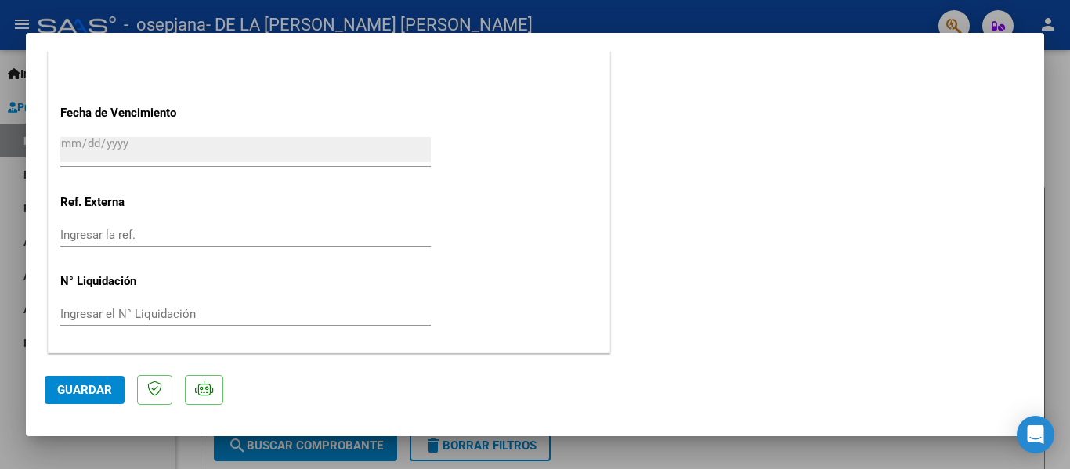
click at [9, 96] on div at bounding box center [535, 234] width 1070 height 469
type input "$ 0,00"
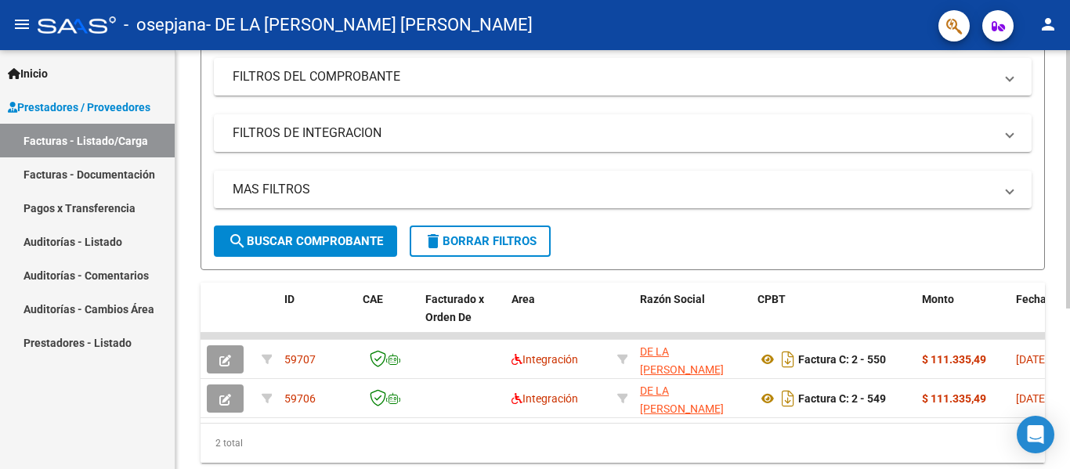
scroll to position [261, 0]
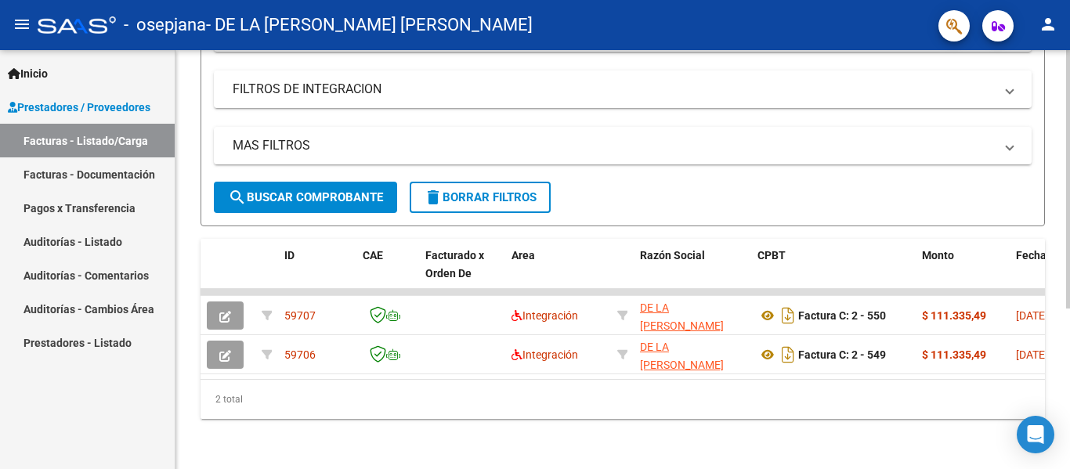
click at [1070, 321] on div at bounding box center [1069, 340] width 4 height 259
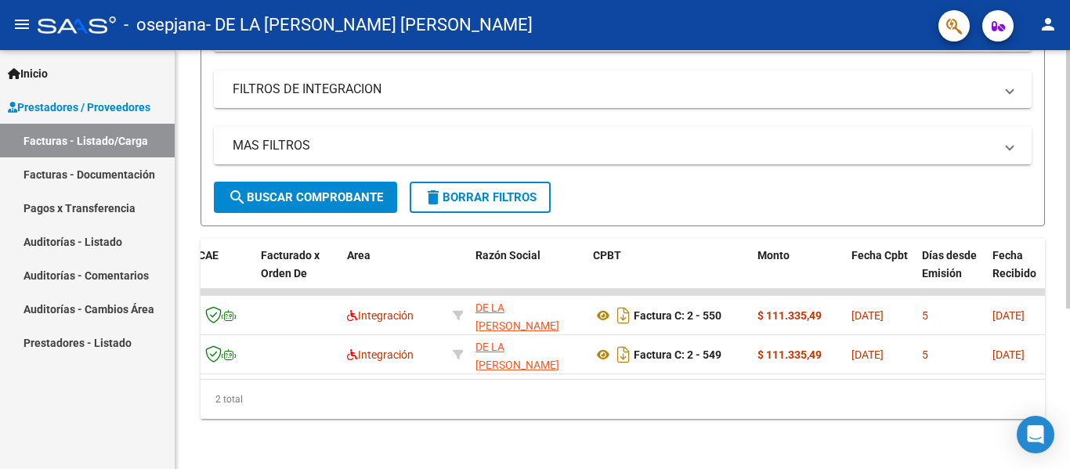
scroll to position [0, 0]
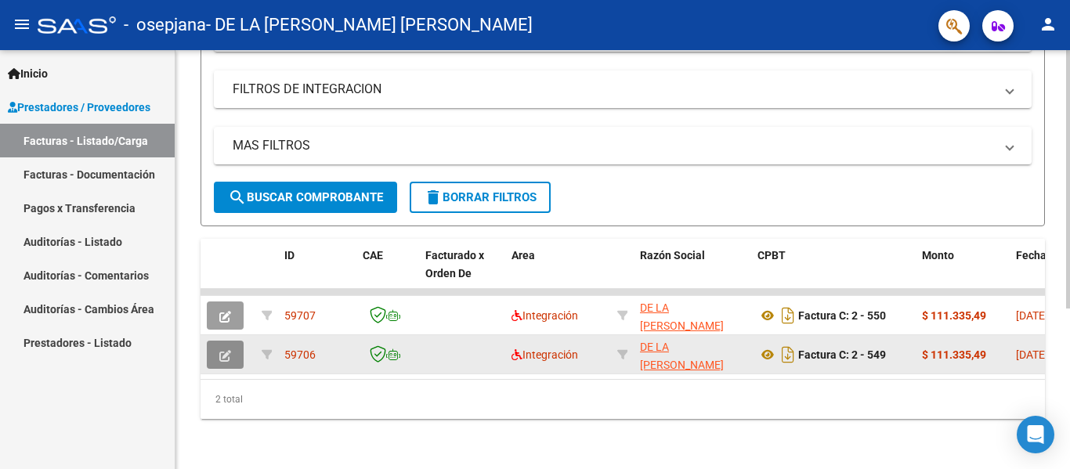
click at [212, 350] on button "button" at bounding box center [225, 355] width 37 height 28
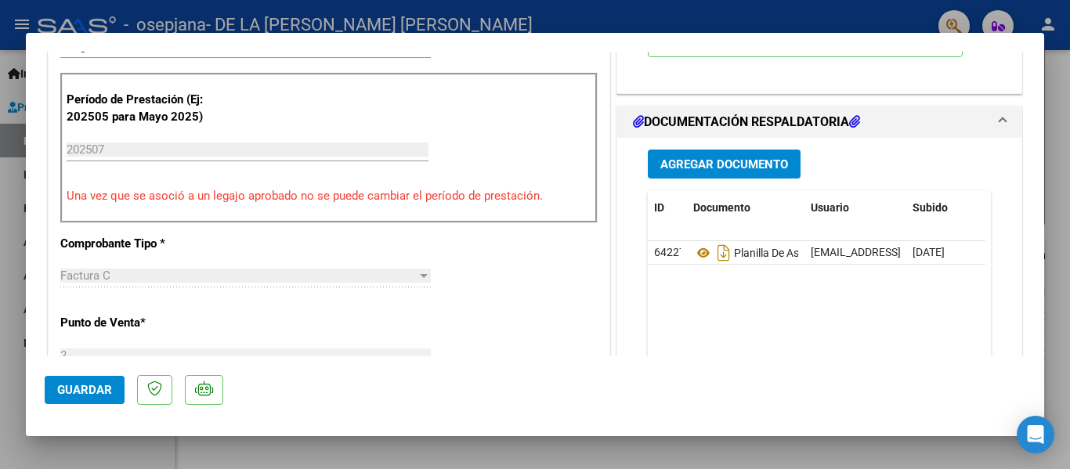
scroll to position [397, 0]
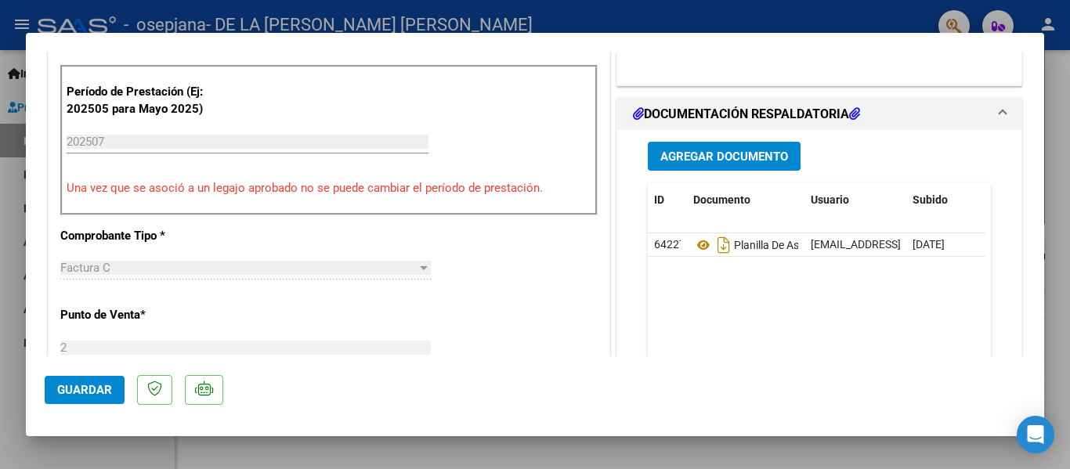
click at [770, 162] on span "Agregar Documento" at bounding box center [725, 157] width 128 height 14
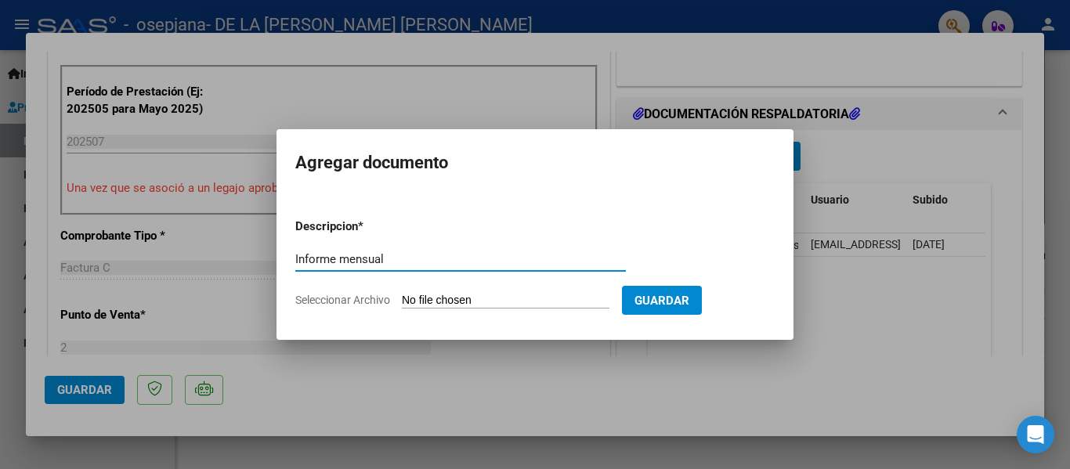
type input "Informe mensual"
click at [353, 293] on app-file-uploader "Seleccionar Archivo" at bounding box center [458, 300] width 327 height 14
click at [358, 303] on span "Seleccionar Archivo" at bounding box center [342, 300] width 95 height 13
click at [402, 303] on input "Seleccionar Archivo" at bounding box center [506, 301] width 208 height 15
type input "C:\fakepath\Informe mensual [PERSON_NAME] [MEDICAL_DATA].pdf"
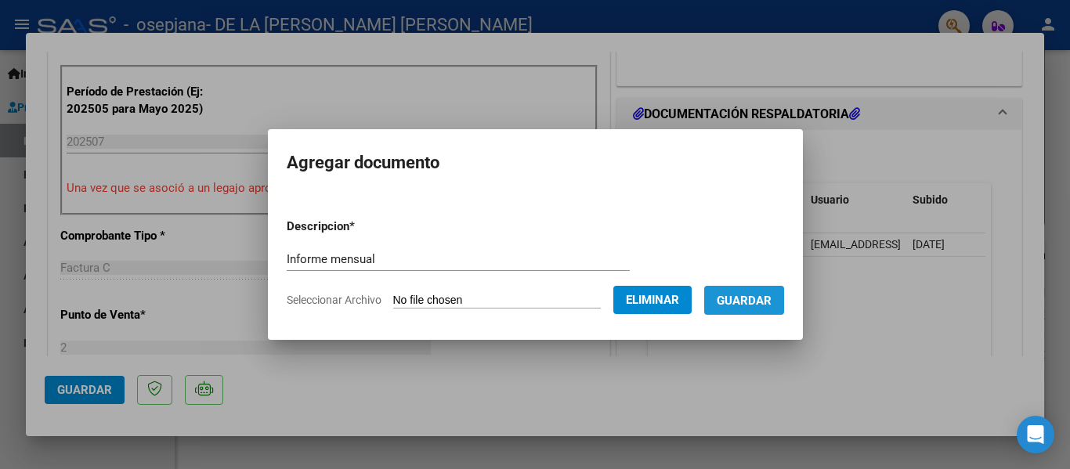
click at [772, 302] on span "Guardar" at bounding box center [744, 301] width 55 height 14
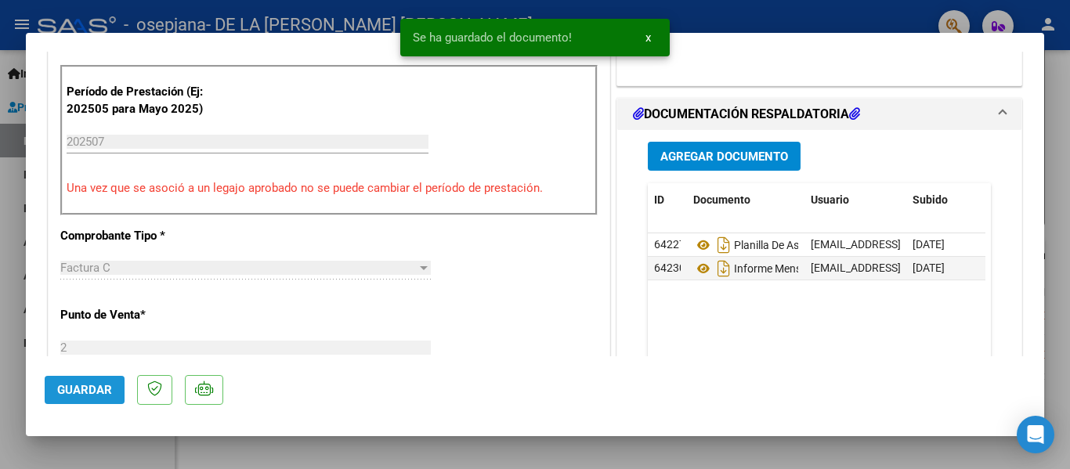
click at [99, 394] on span "Guardar" at bounding box center [84, 390] width 55 height 14
click at [652, 35] on button "x" at bounding box center [648, 38] width 31 height 28
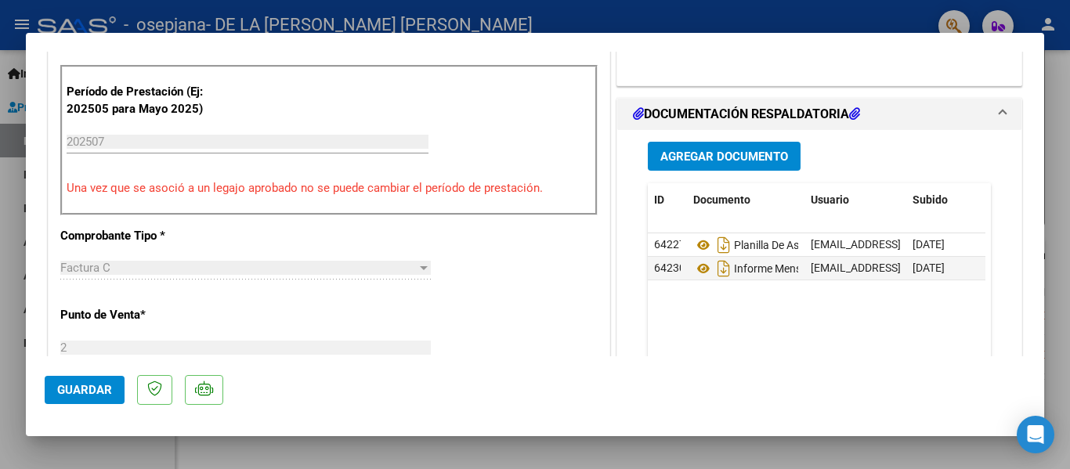
click at [16, 119] on div at bounding box center [535, 234] width 1070 height 469
type input "$ 0,00"
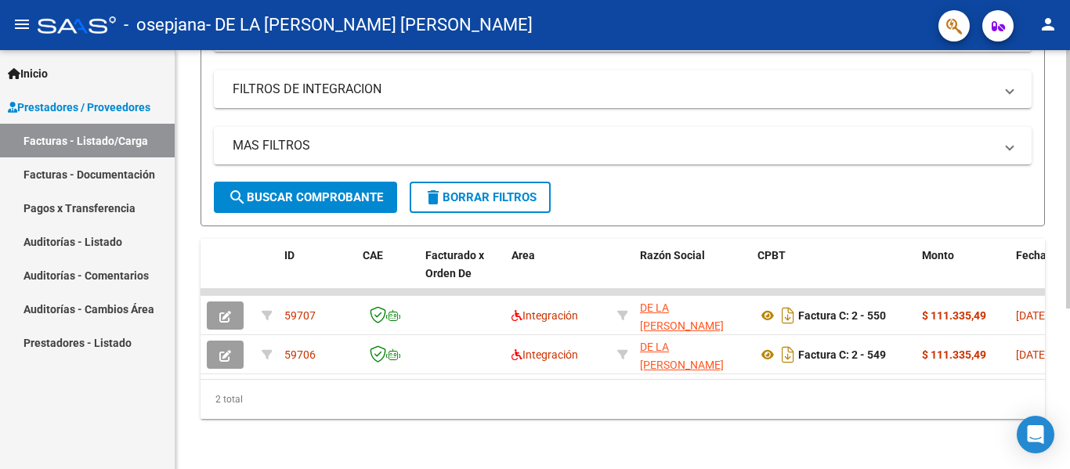
click at [1070, 252] on div at bounding box center [1069, 340] width 4 height 259
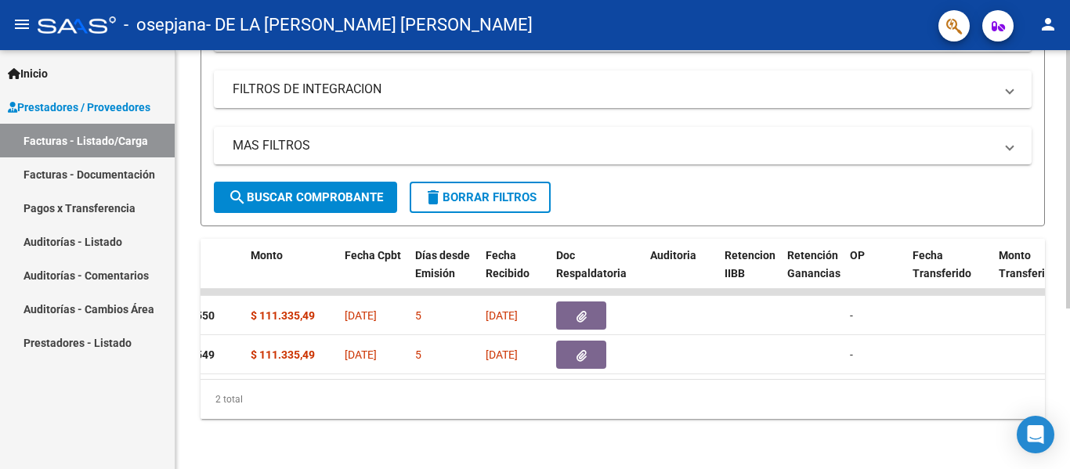
scroll to position [0, 625]
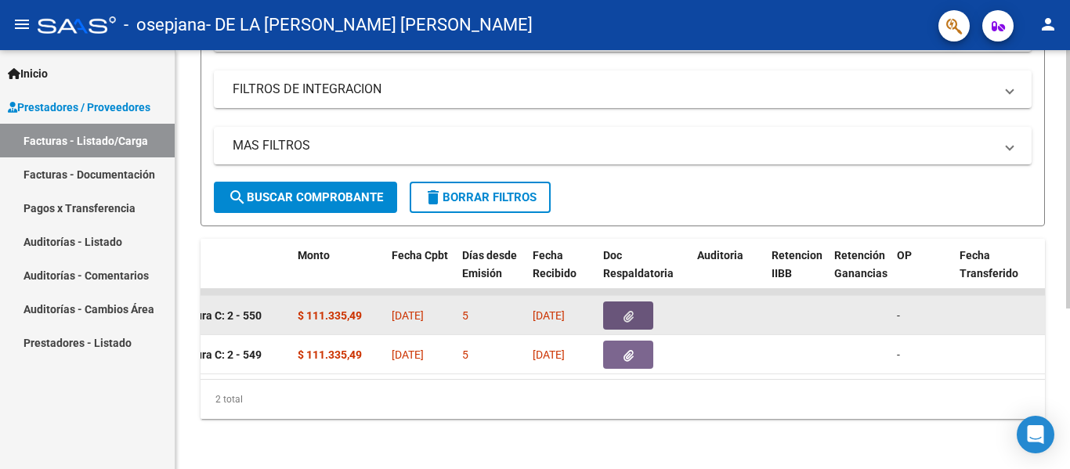
click at [640, 304] on button "button" at bounding box center [628, 316] width 50 height 28
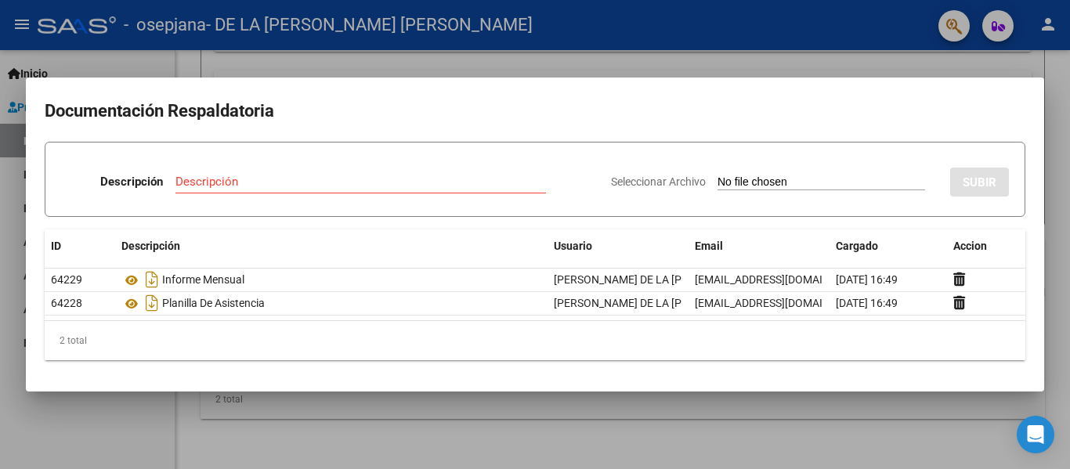
click at [817, 68] on div at bounding box center [535, 234] width 1070 height 469
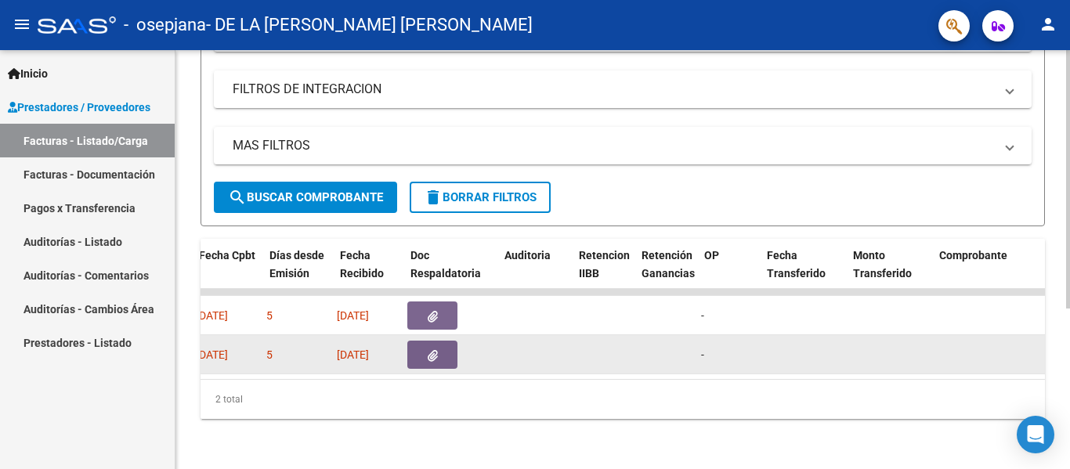
scroll to position [0, 817]
click at [422, 341] on button "button" at bounding box center [436, 355] width 50 height 28
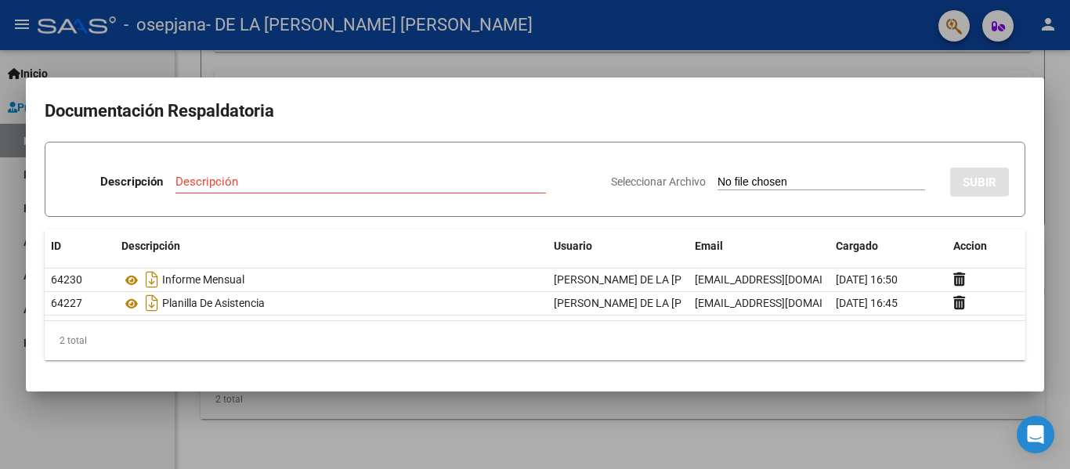
click at [760, 38] on div at bounding box center [535, 234] width 1070 height 469
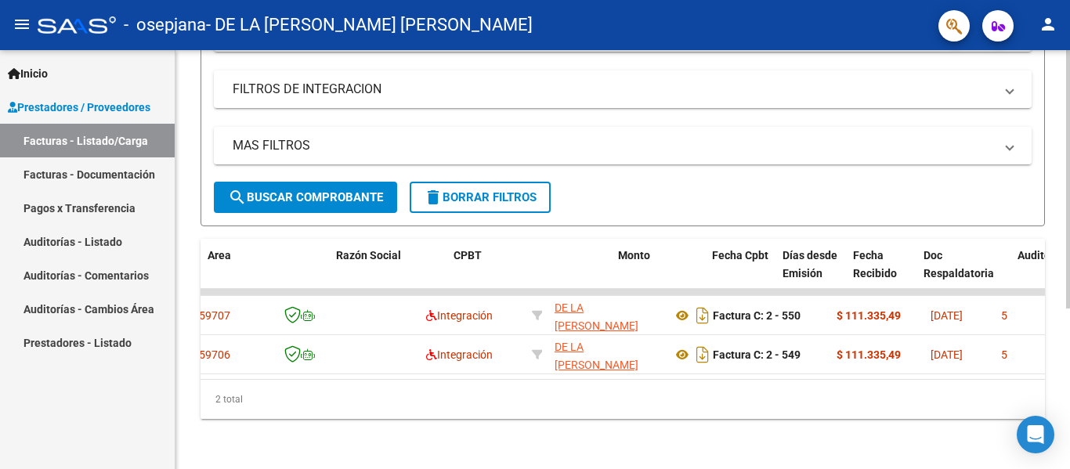
scroll to position [0, 0]
